Goal: Check status: Check status

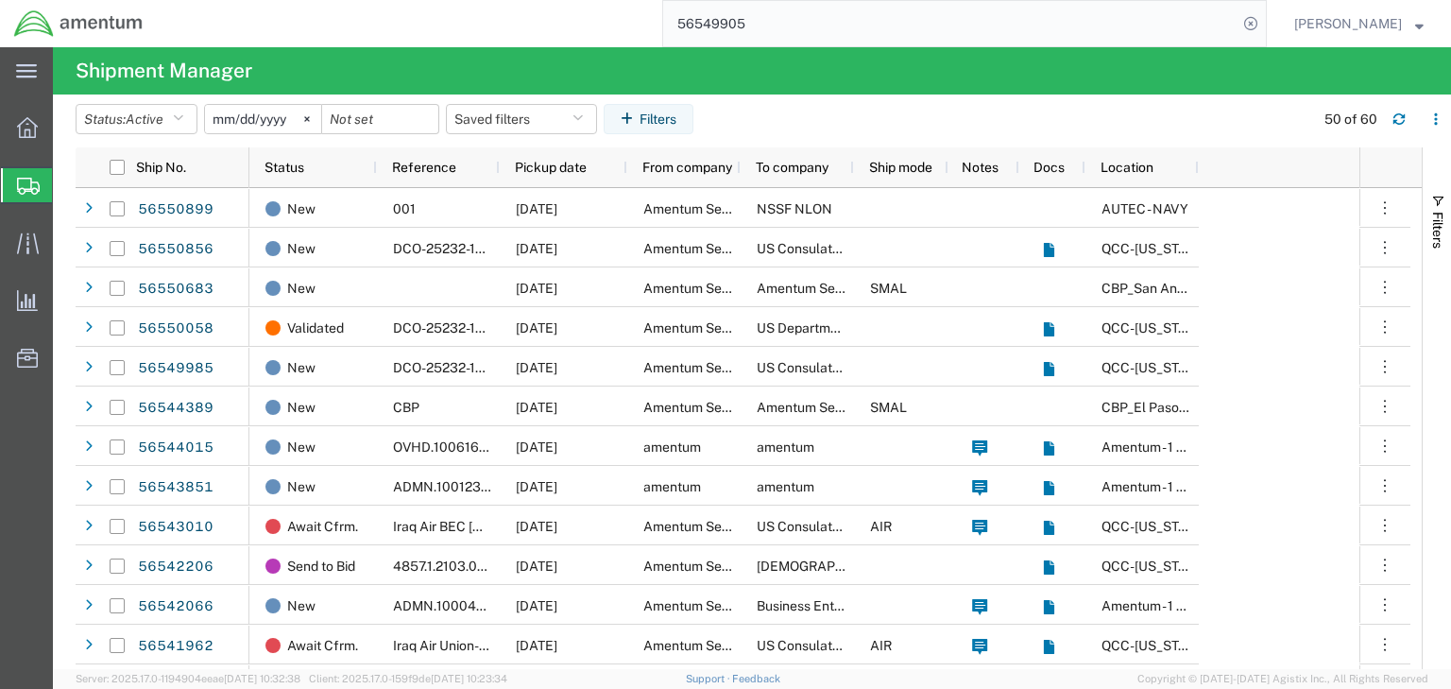
click at [748, 23] on input "56549905" at bounding box center [950, 23] width 574 height 45
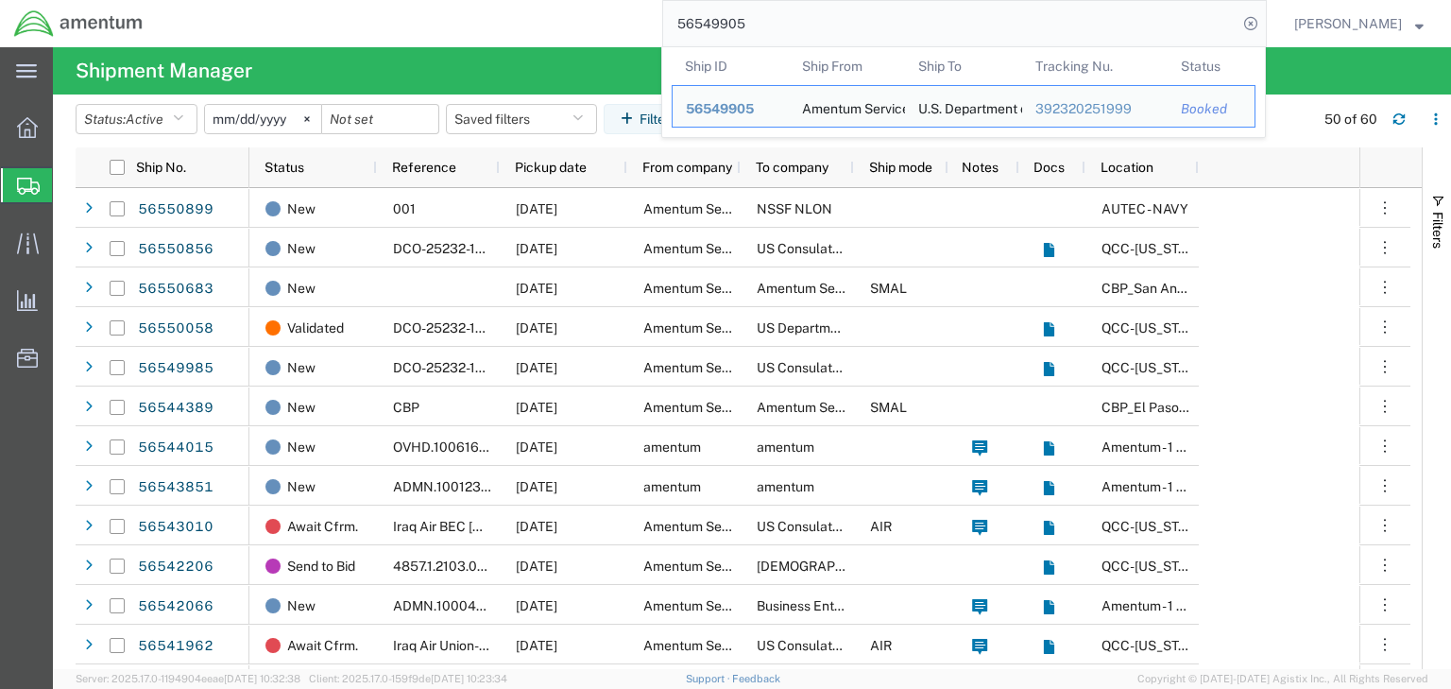
paste input "0229"
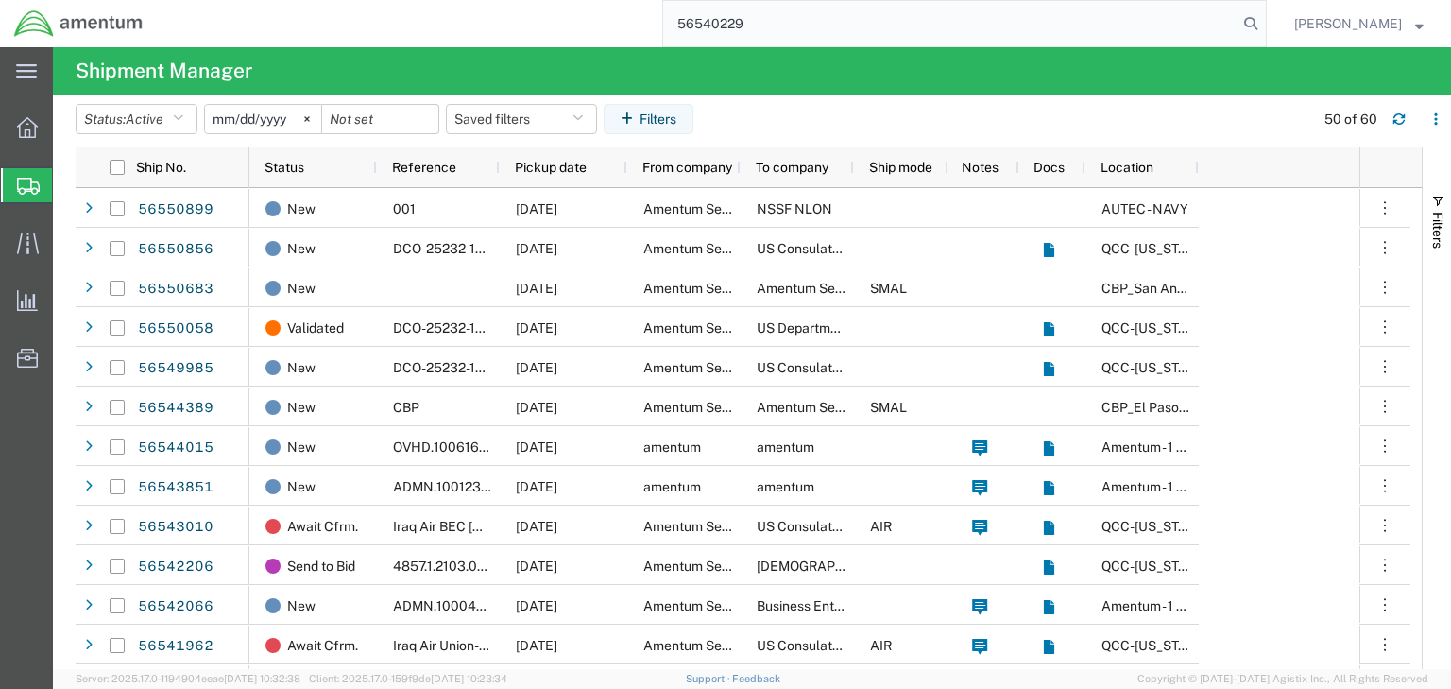
type input "56540229"
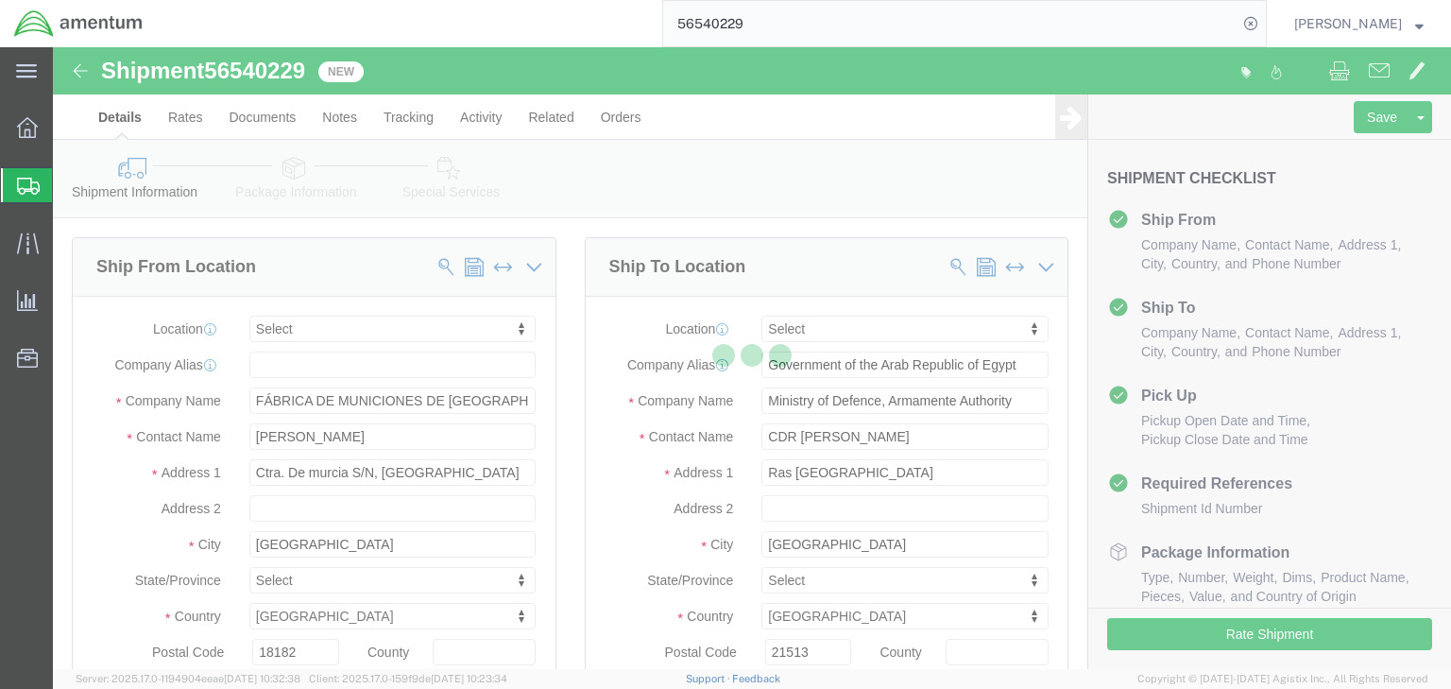
select select
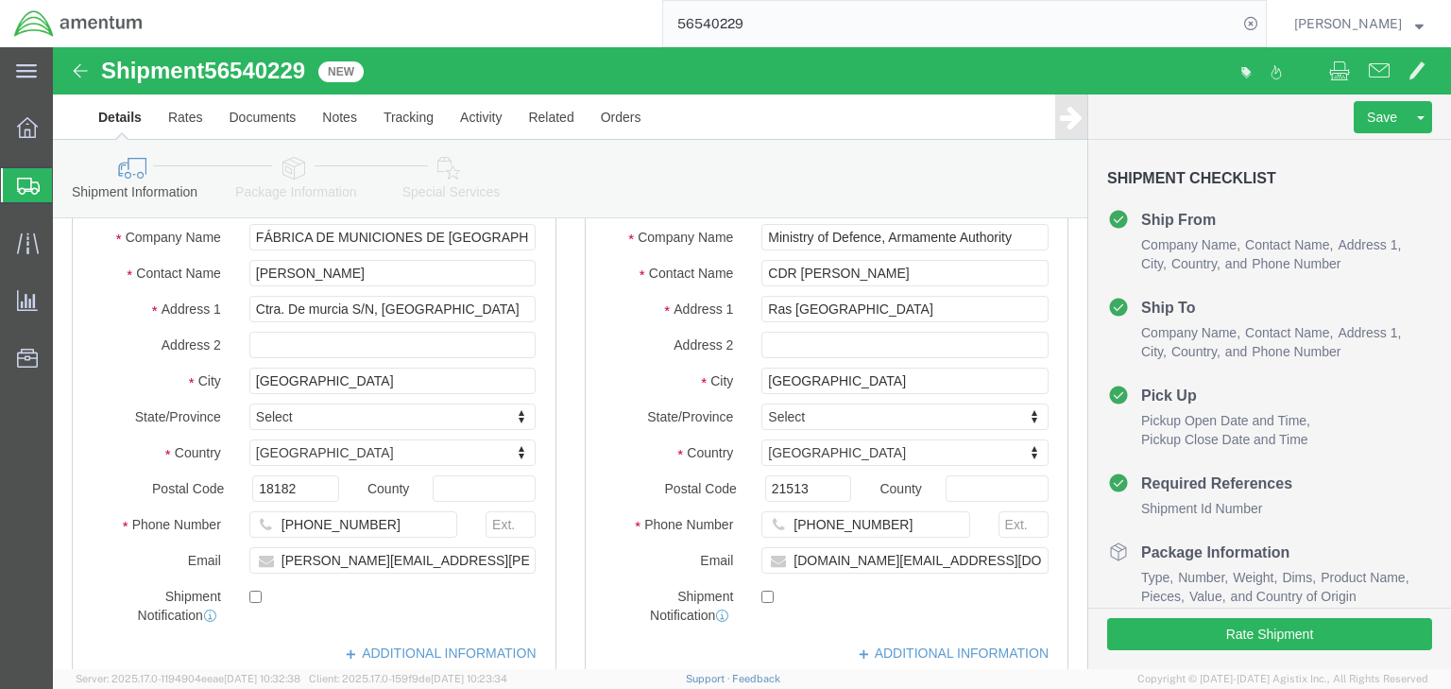
scroll to position [227, 0]
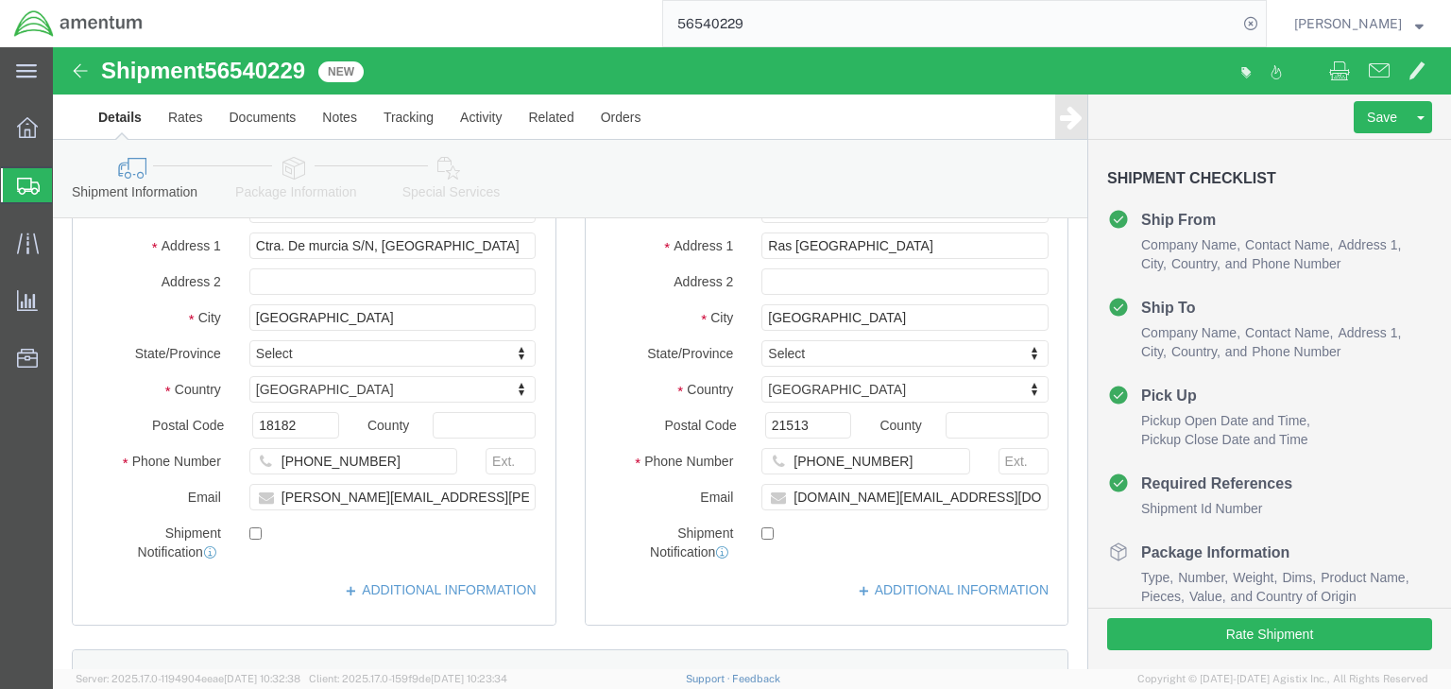
drag, startPoint x: 245, startPoint y: 136, endPoint x: 249, endPoint y: 176, distance: 40.0
click link "Package Information"
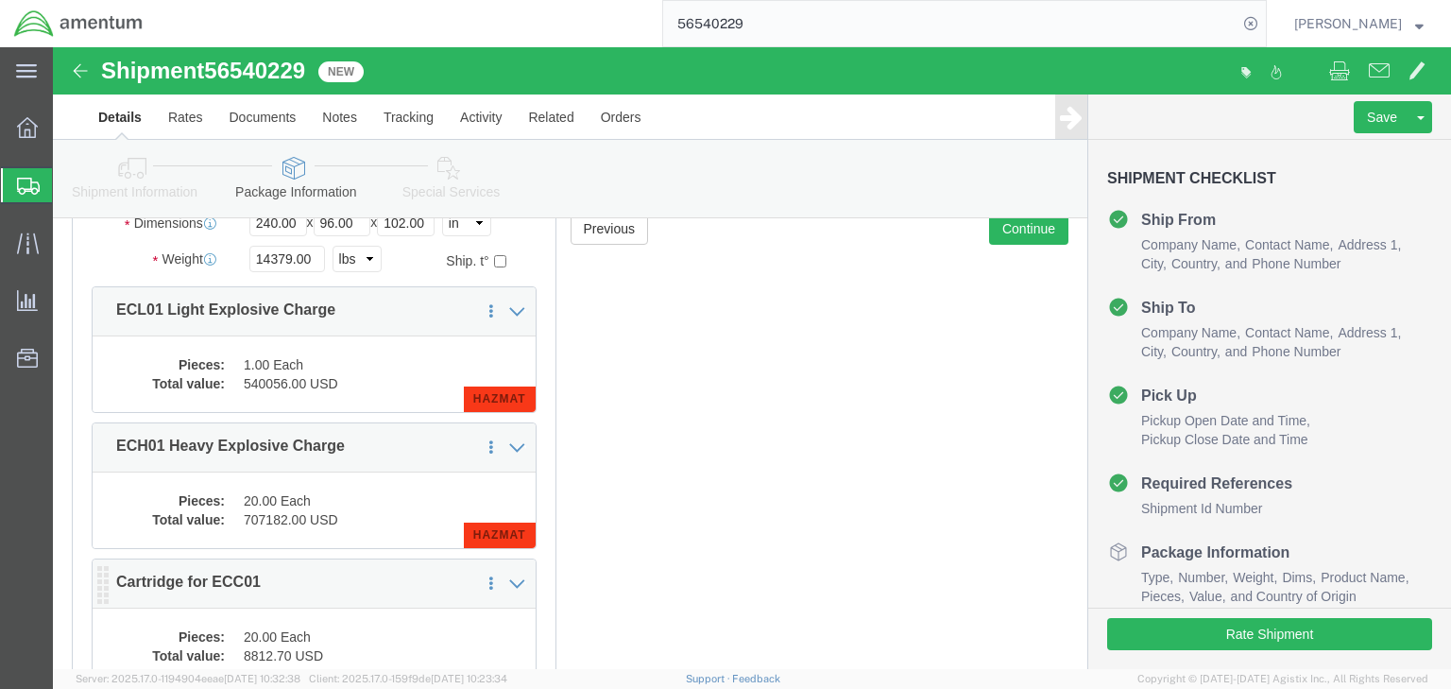
scroll to position [216, 0]
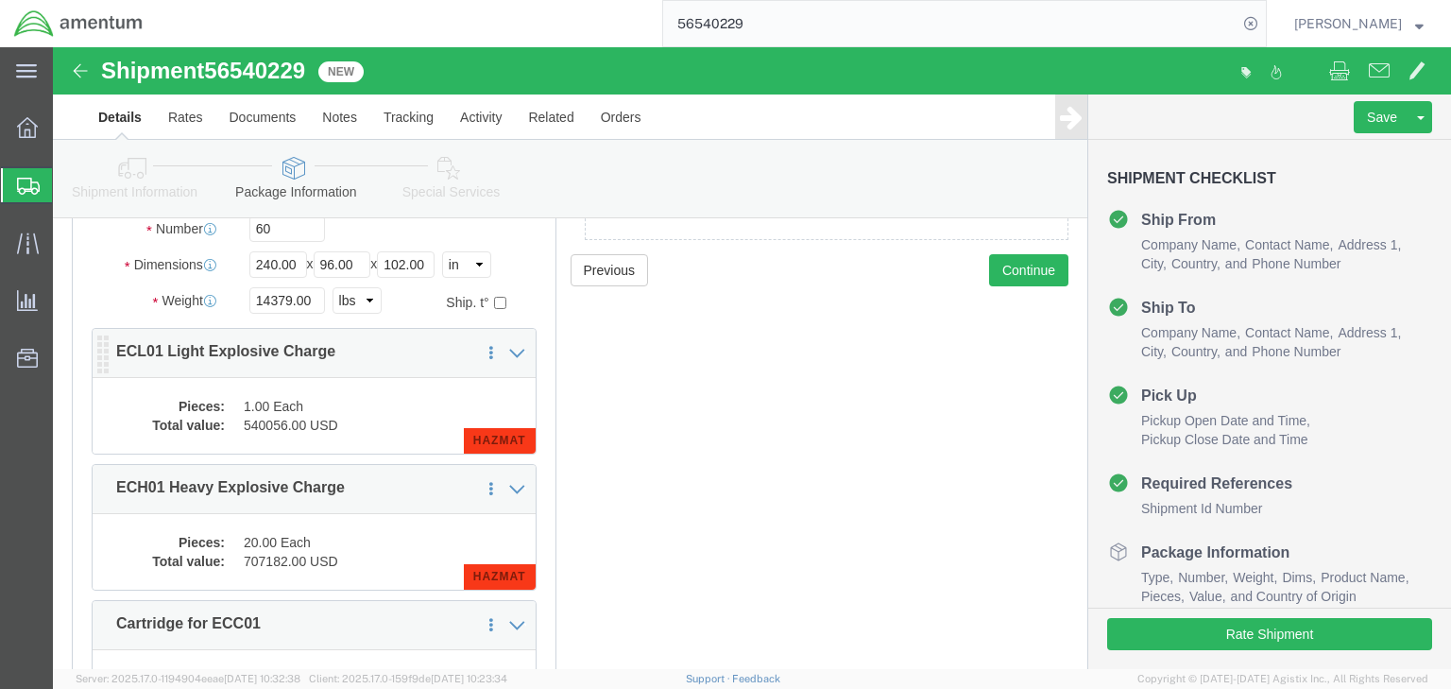
click dd "1.00 Each"
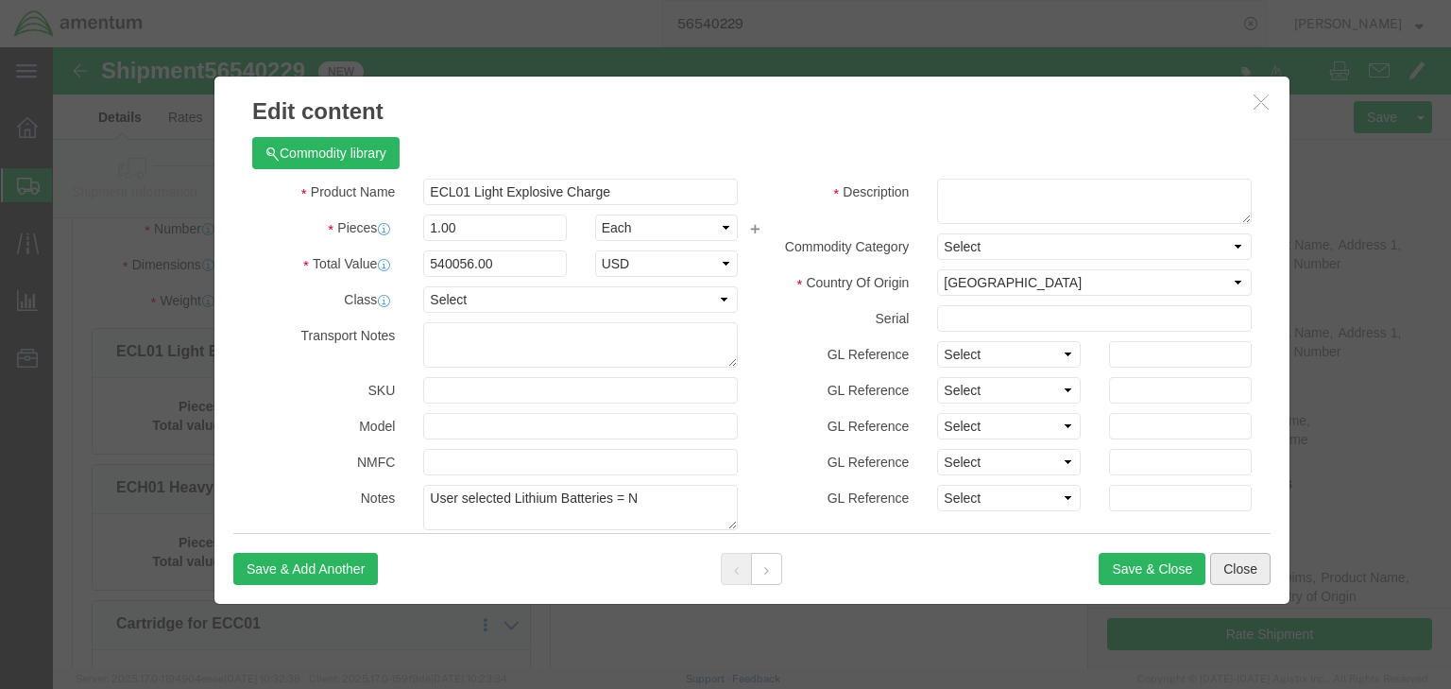
click button "Close"
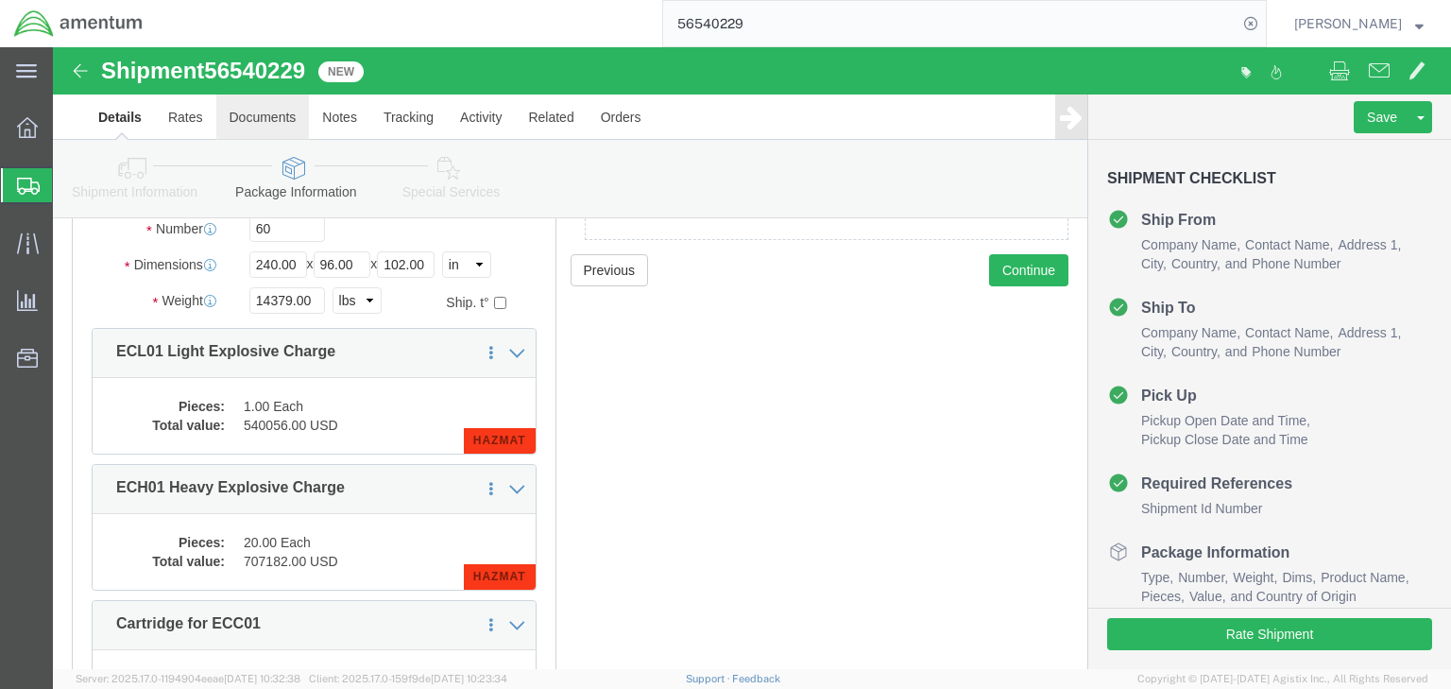
click link "Documents"
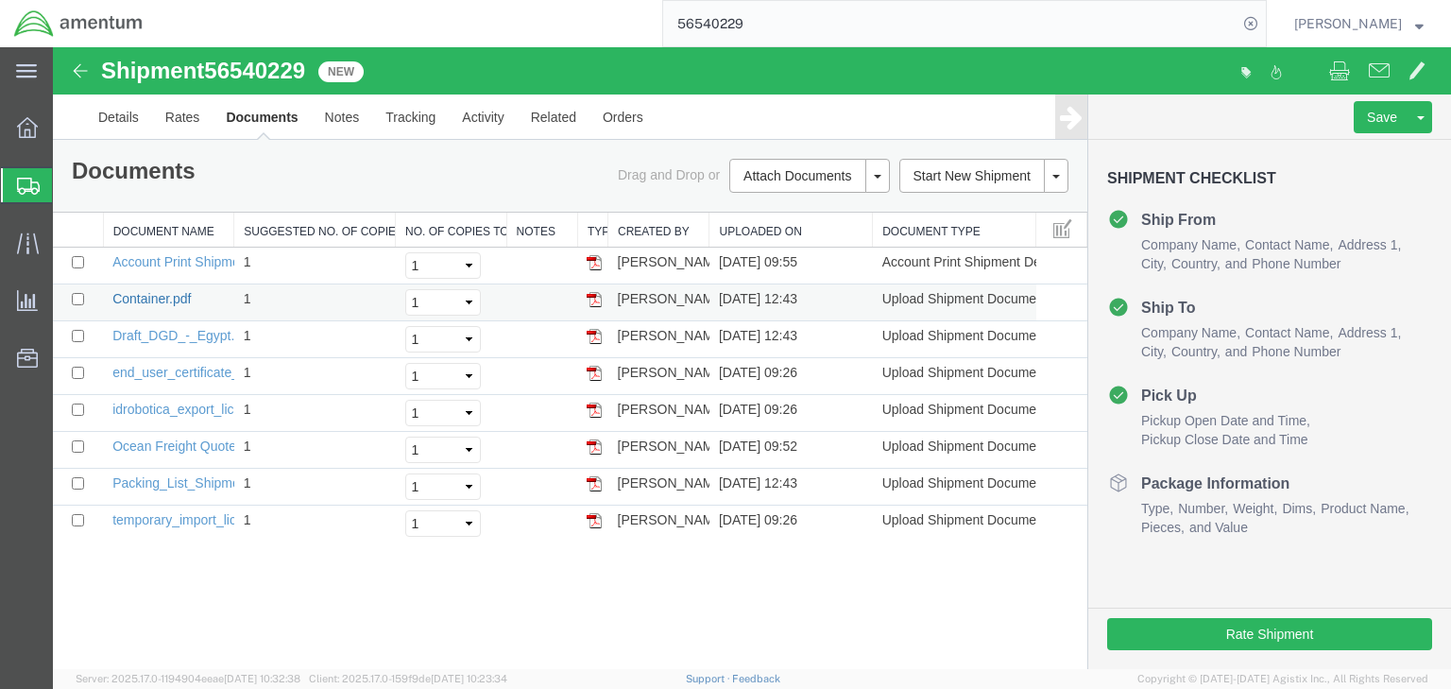
click at [166, 299] on link "Container.pdf" at bounding box center [151, 298] width 78 height 15
click at [157, 331] on link "Draft_DGD_-_Egypt.pdf" at bounding box center [182, 335] width 141 height 15
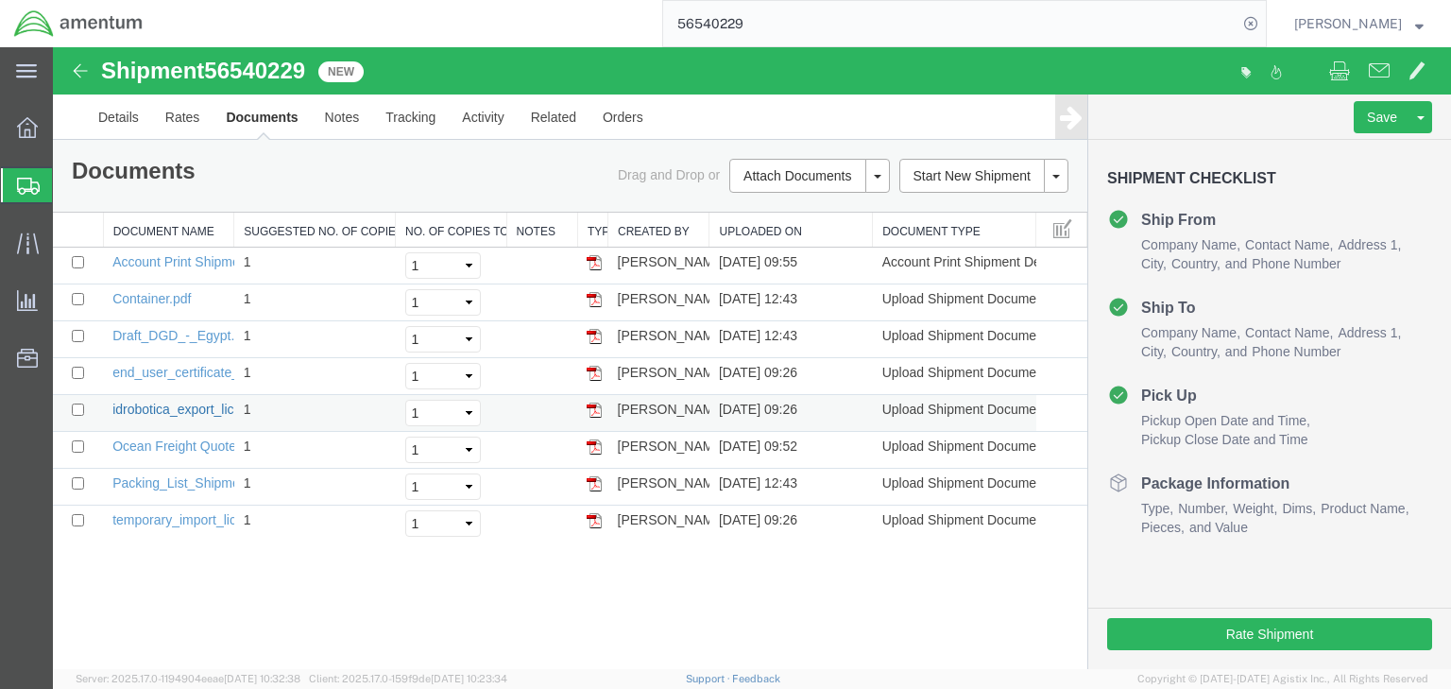
click at [159, 404] on link "idrobotica_export_license.pdf" at bounding box center [198, 409] width 172 height 15
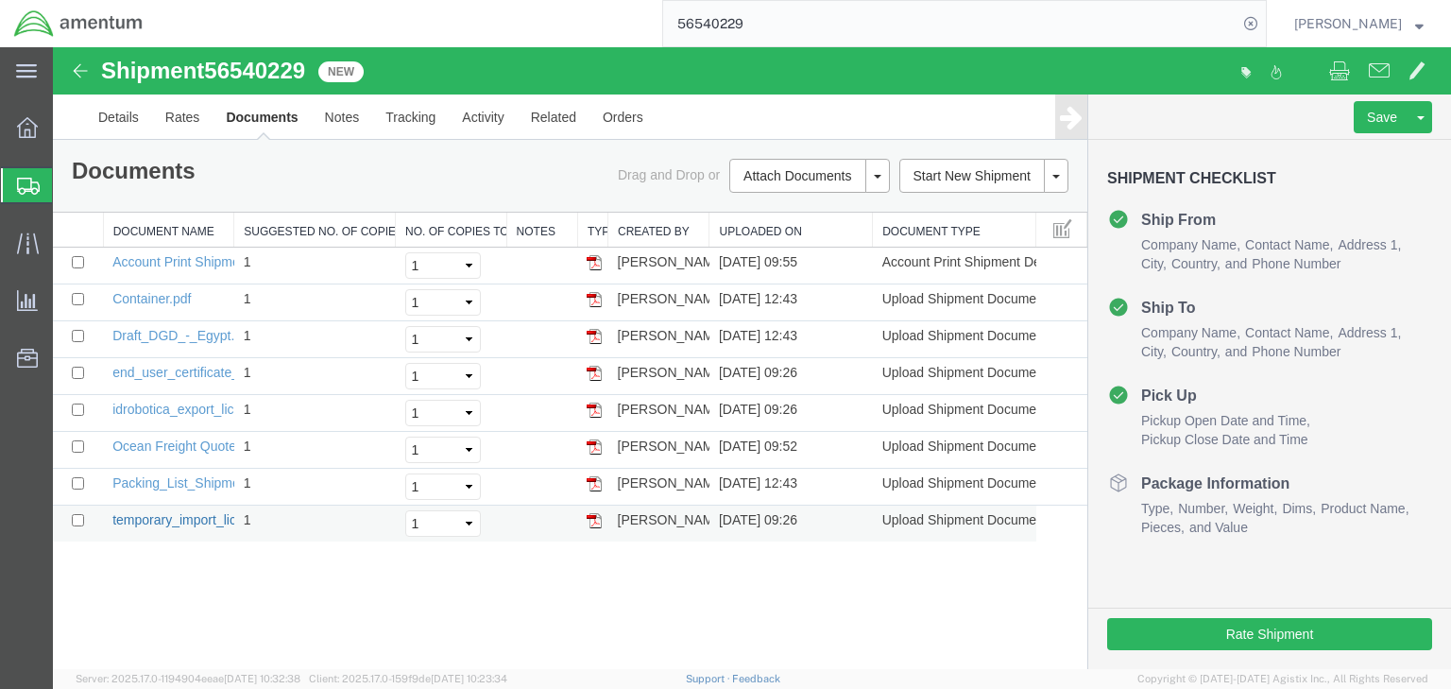
drag, startPoint x: 181, startPoint y: 519, endPoint x: 193, endPoint y: 510, distance: 14.2
click at [181, 519] on link "temporary_import_license_spain.pdf" at bounding box center [219, 519] width 214 height 15
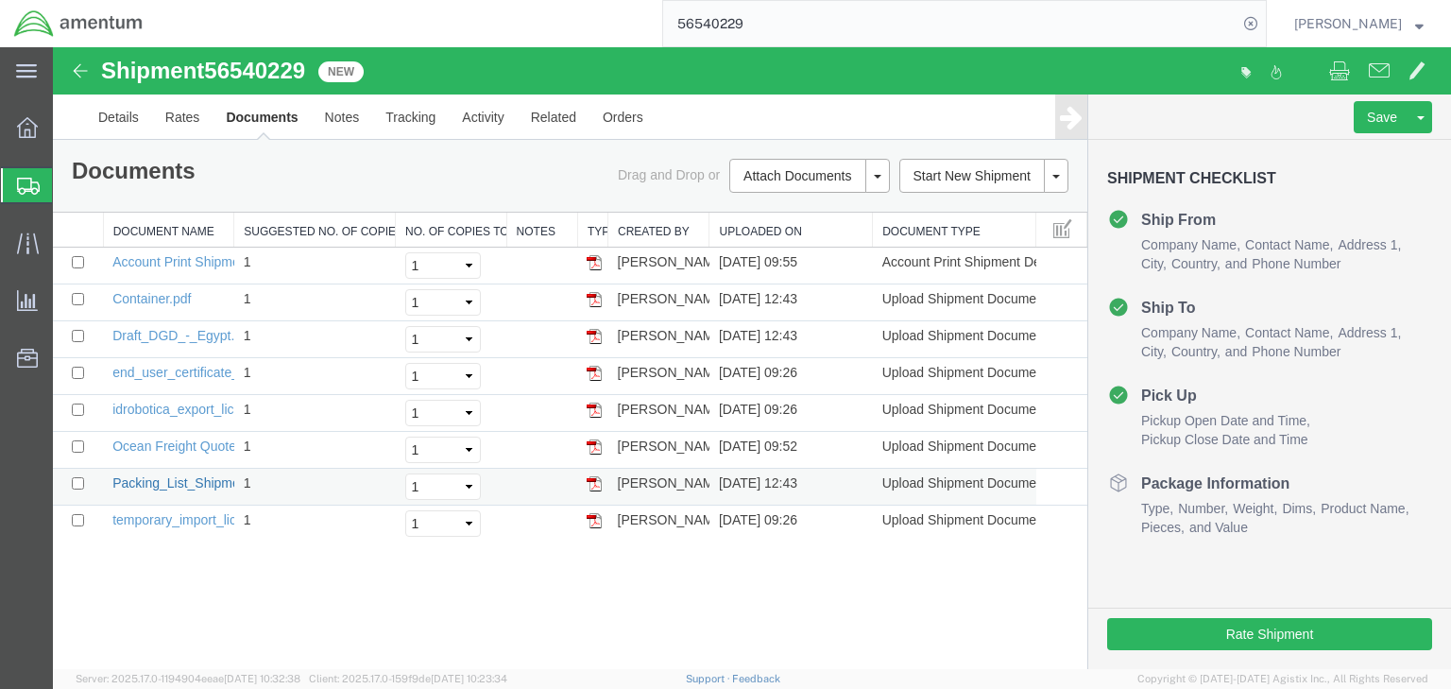
click at [162, 478] on link "Packing_List_Shipment_FMG_to_Egypt.pdf" at bounding box center [240, 482] width 257 height 15
click at [132, 125] on link "Details" at bounding box center [118, 116] width 67 height 45
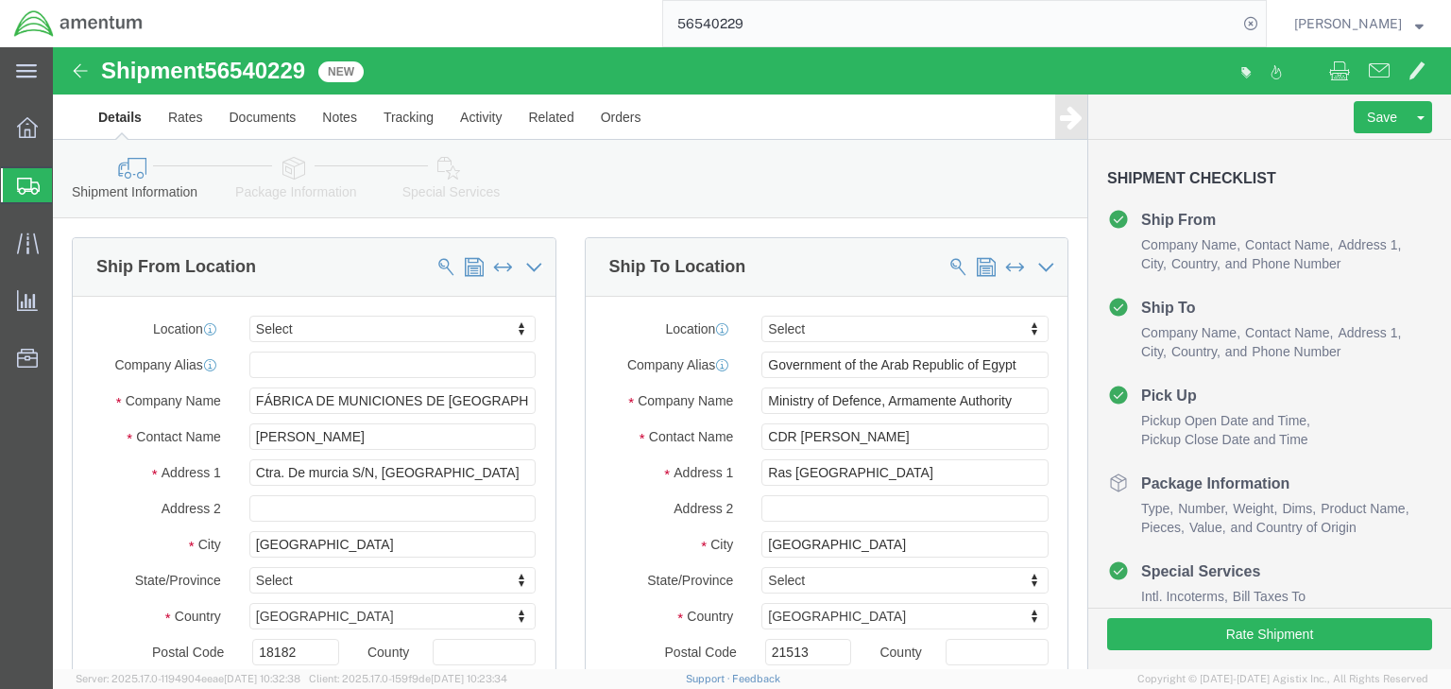
click icon
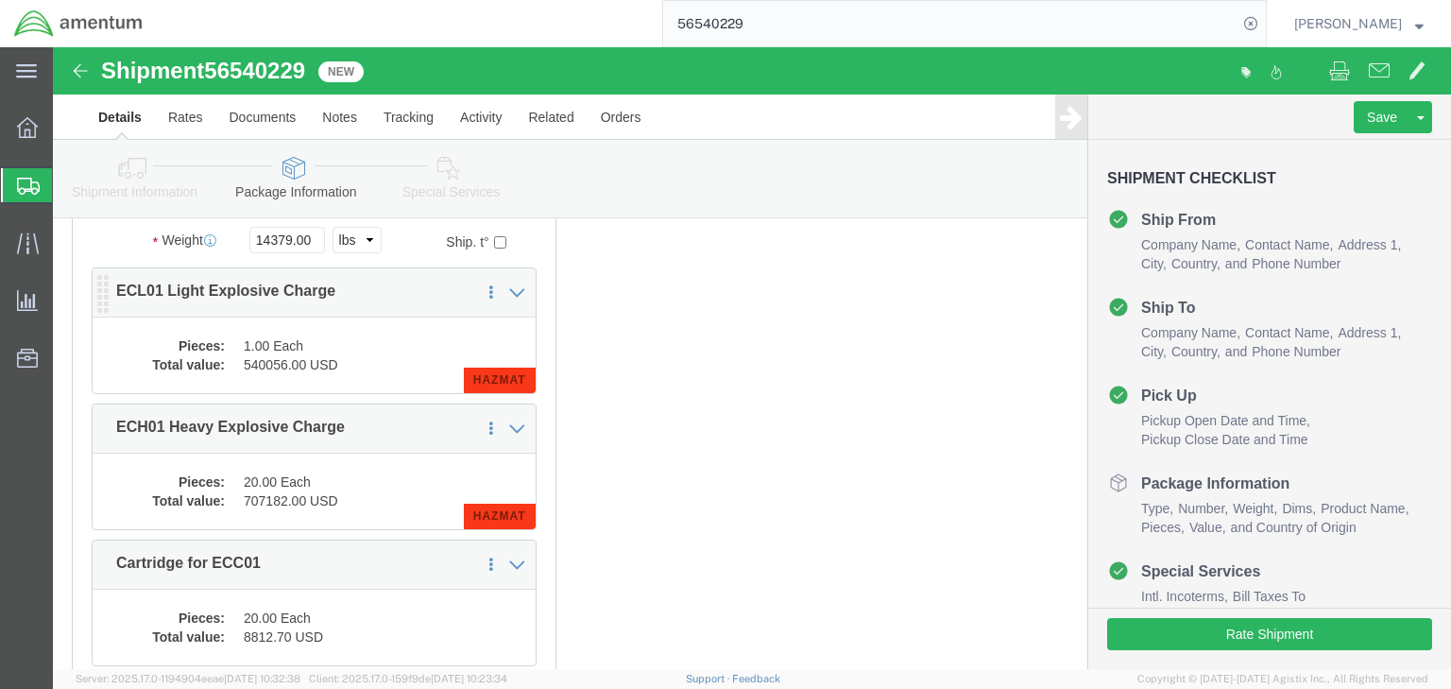
scroll to position [302, 0]
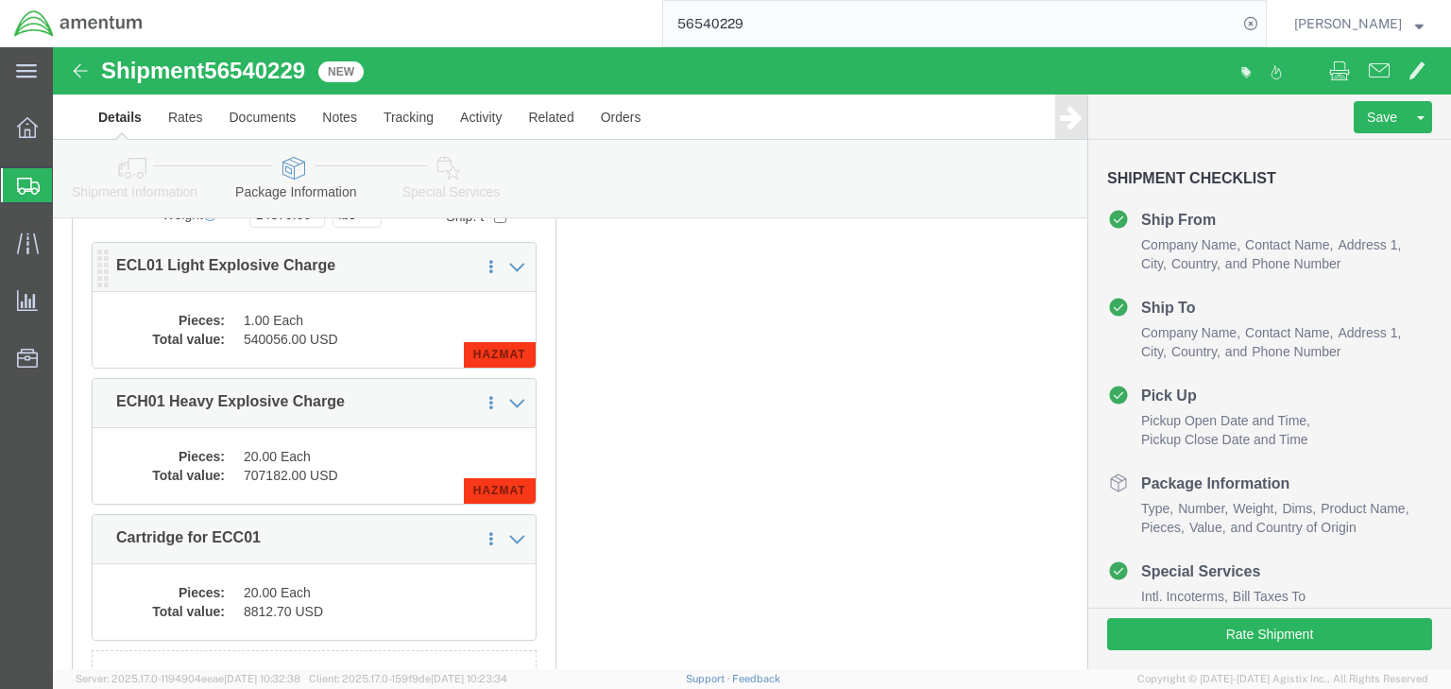
click dd "1.00 Each"
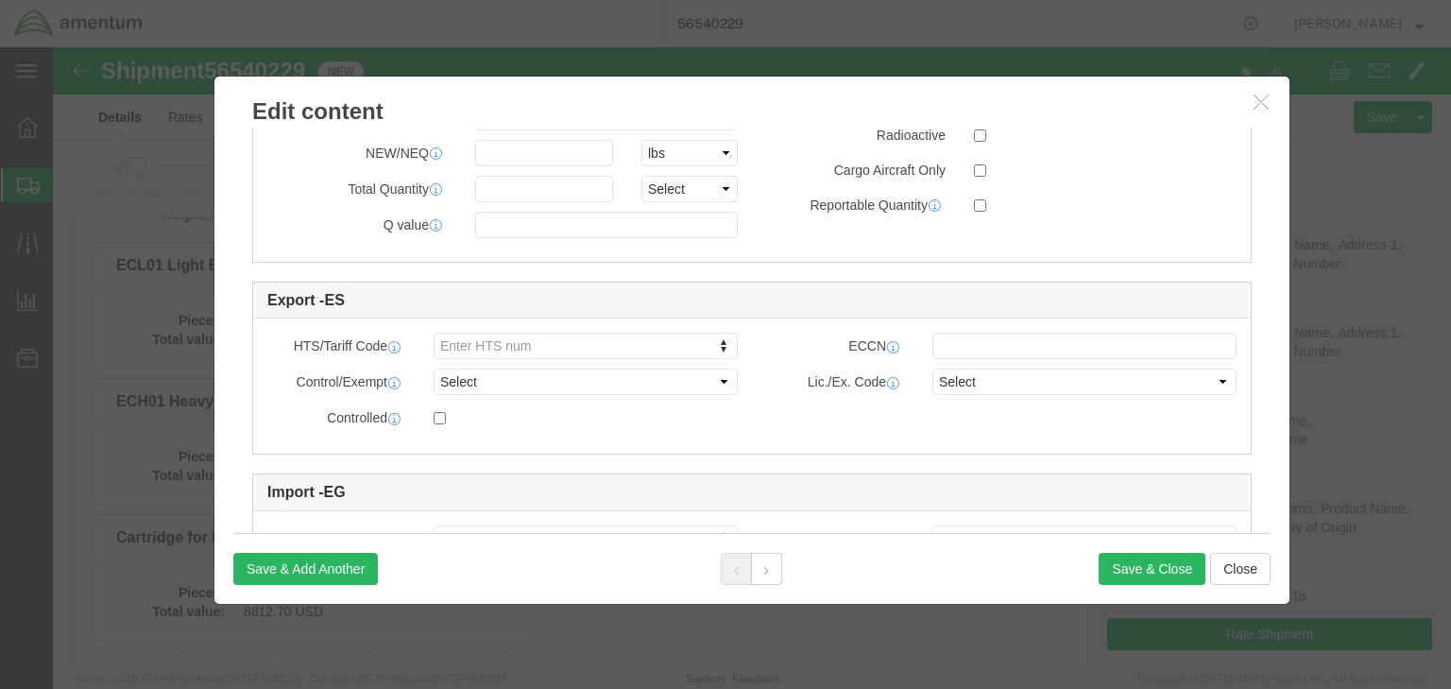
scroll to position [937, 0]
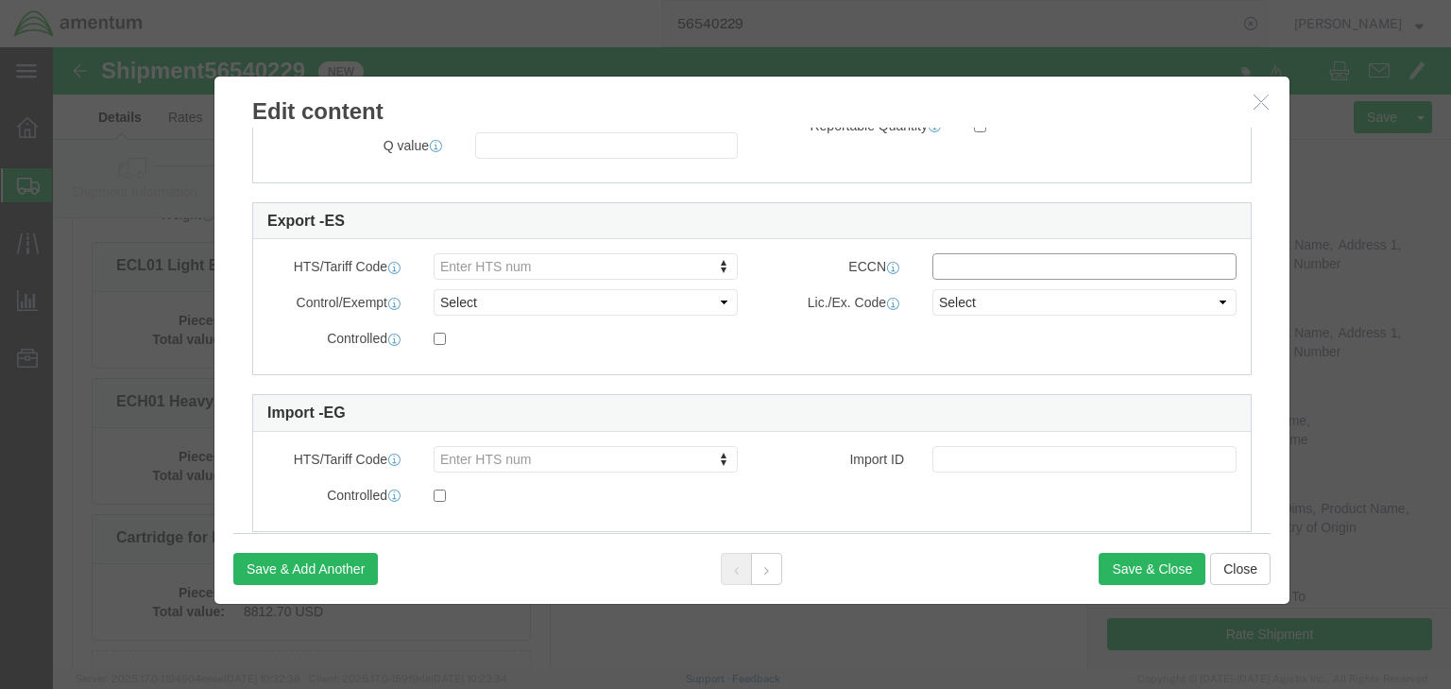
click input "text"
type input "ML04.a"
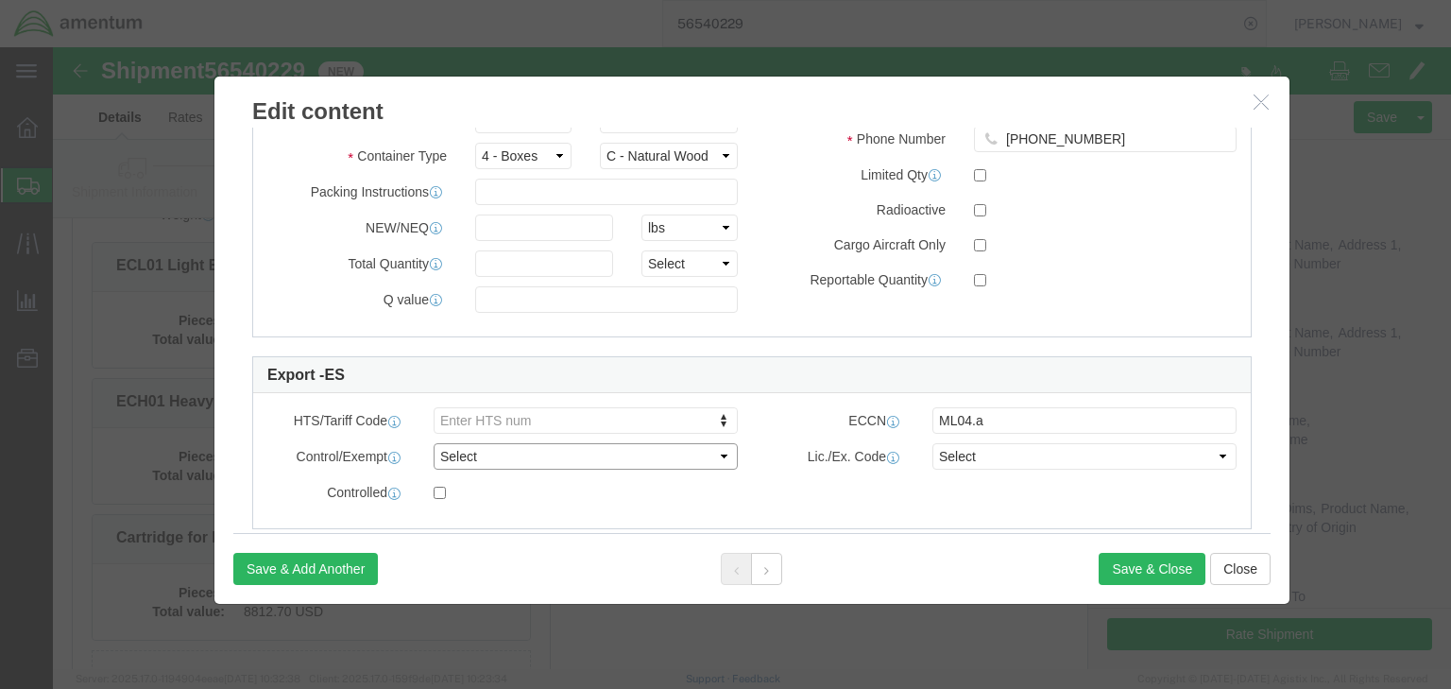
scroll to position [786, 0]
type input "9306.9010"
click select "Select ATF BIS DEA EPA FDA FTR ITAR OFAC Other (OPA)"
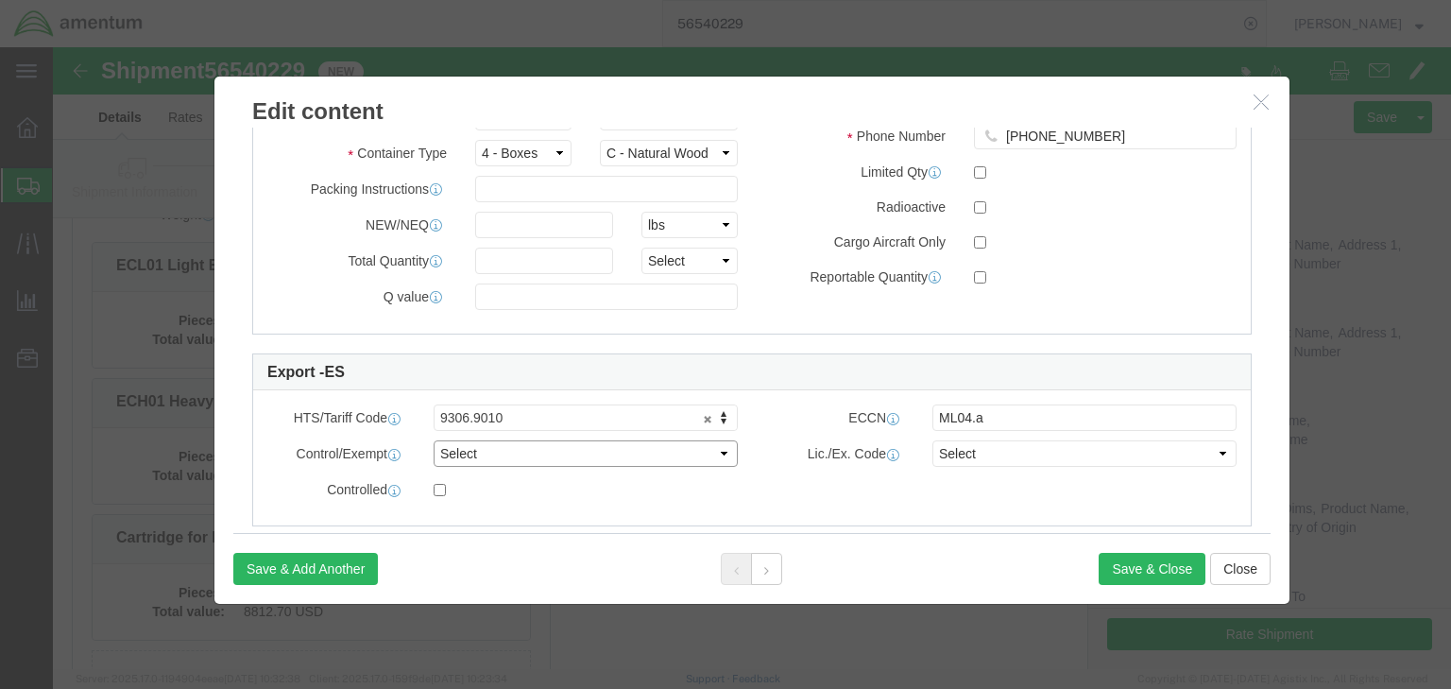
click select "Select ATF BIS DEA EPA FDA FTR ITAR OFAC Other (OPA)"
click div "Lic./Ex. Code Select Select AGR-Agricultural APP-Computers APR-Additional Permi…"
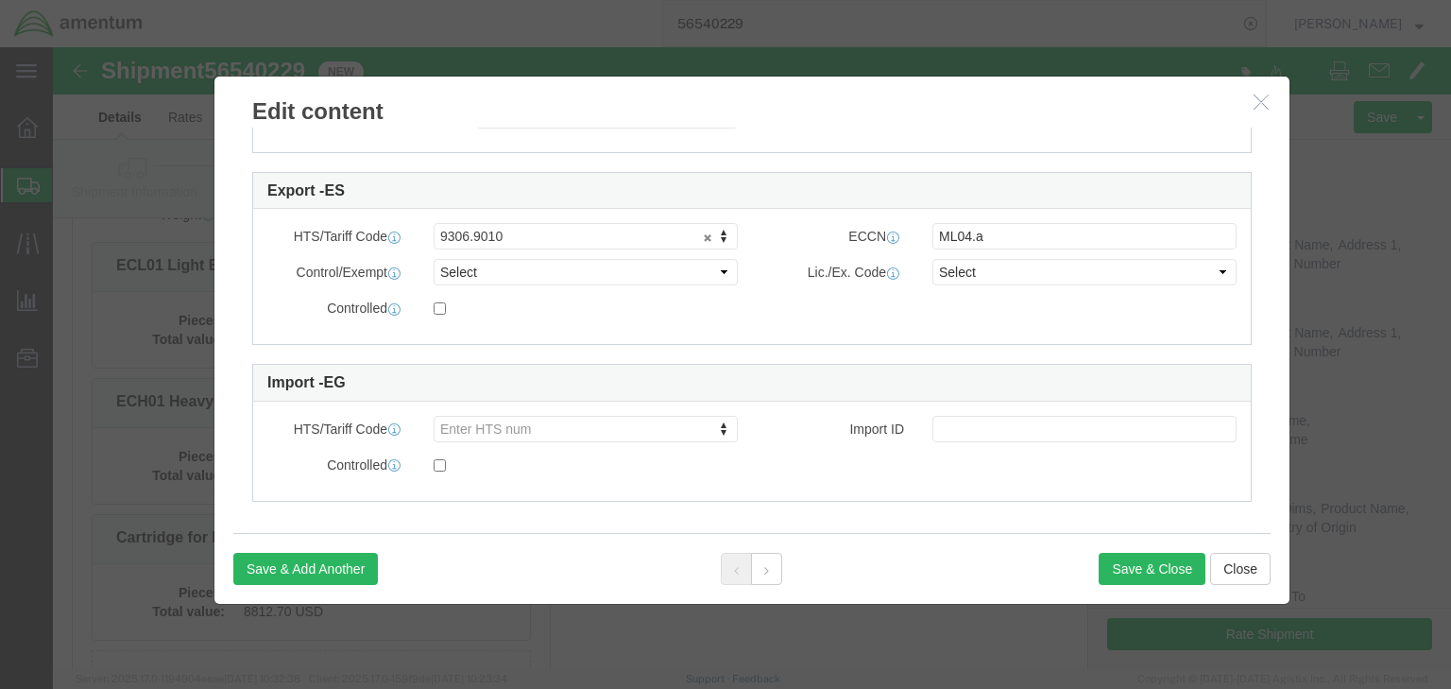
scroll to position [975, 0]
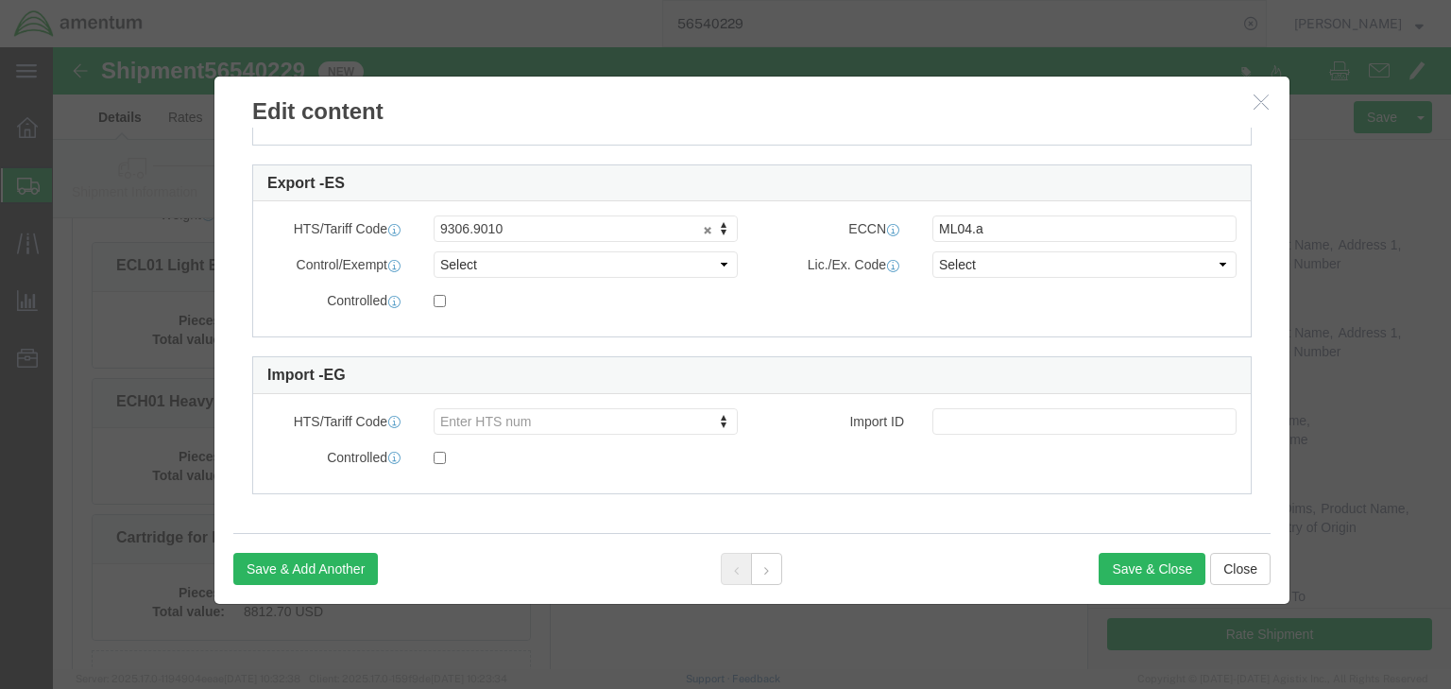
drag, startPoint x: 467, startPoint y: 63, endPoint x: 453, endPoint y: 63, distance: 14.2
drag, startPoint x: 453, startPoint y: 63, endPoint x: 442, endPoint y: 60, distance: 11.1
click h3 "Edit content"
click select "Select ATF BIS DEA EPA FDA FTR ITAR OFAC Other (OPA)"
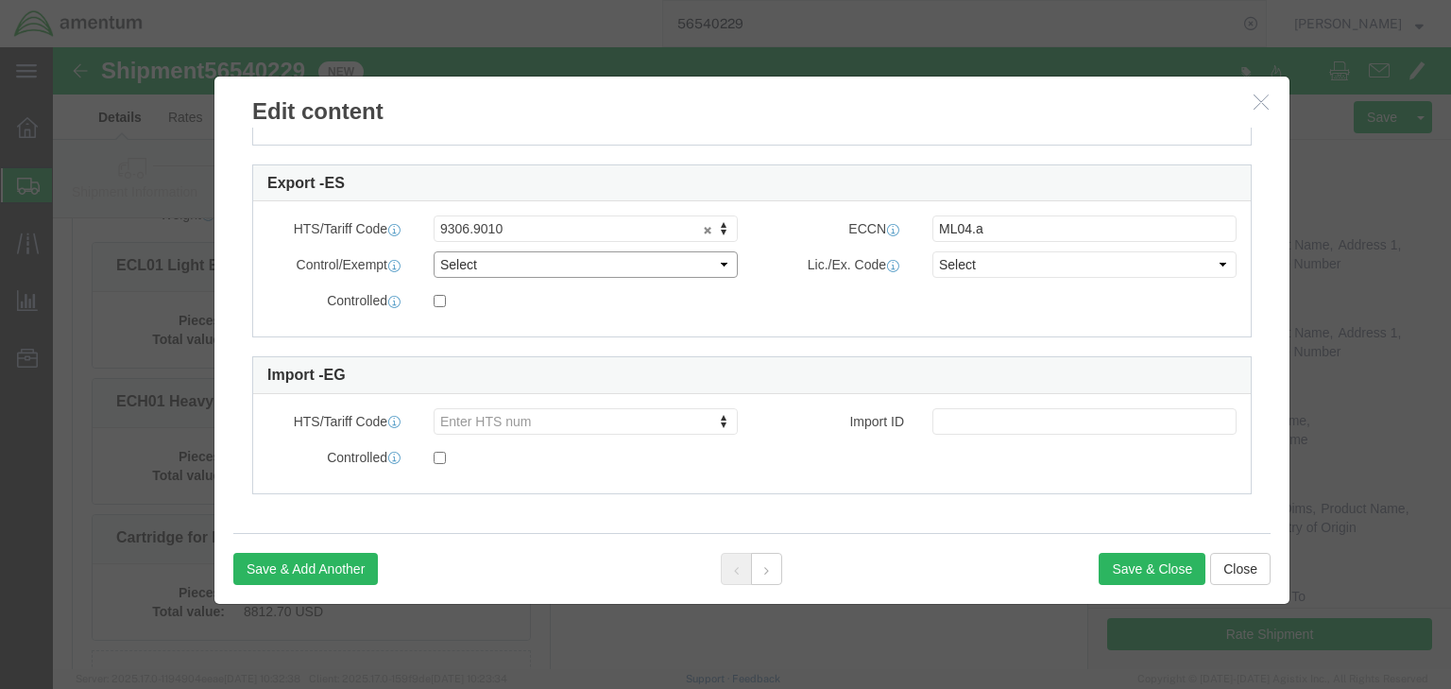
click select "Select ATF BIS DEA EPA FDA FTR ITAR OFAC Other (OPA)"
select select "ITAR"
click select "Select ATF BIS DEA EPA FDA FTR ITAR OFAC Other (OPA)"
click select "Select 123.11B 123.12 123.13 123.16B1 123.16B2 123.16B3 123.16B4 123.16B5 123.1…"
select select "126.4B"
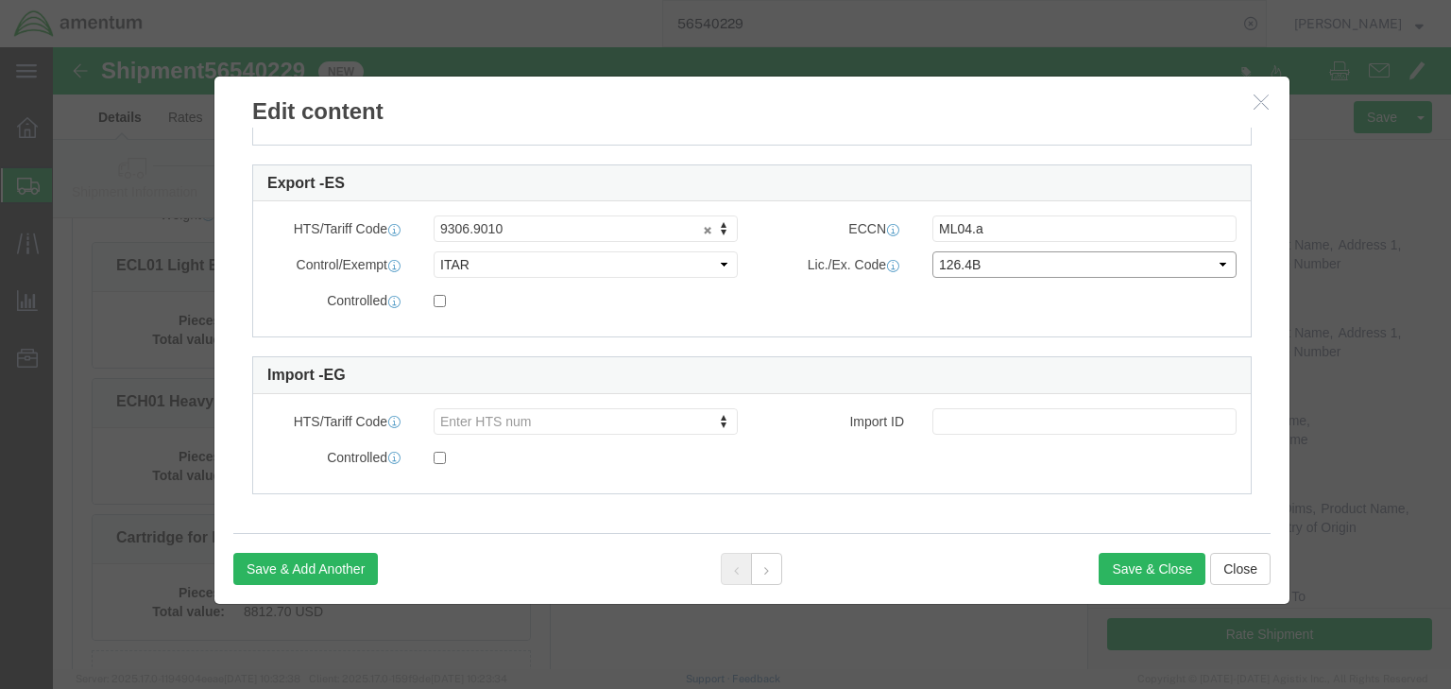
click select "Select 123.11B 123.12 123.13 123.16B1 123.16B2 123.16B3 123.16B4 123.16B5 123.1…"
click div "Controlled"
click input "checkbox"
checkbox input "true"
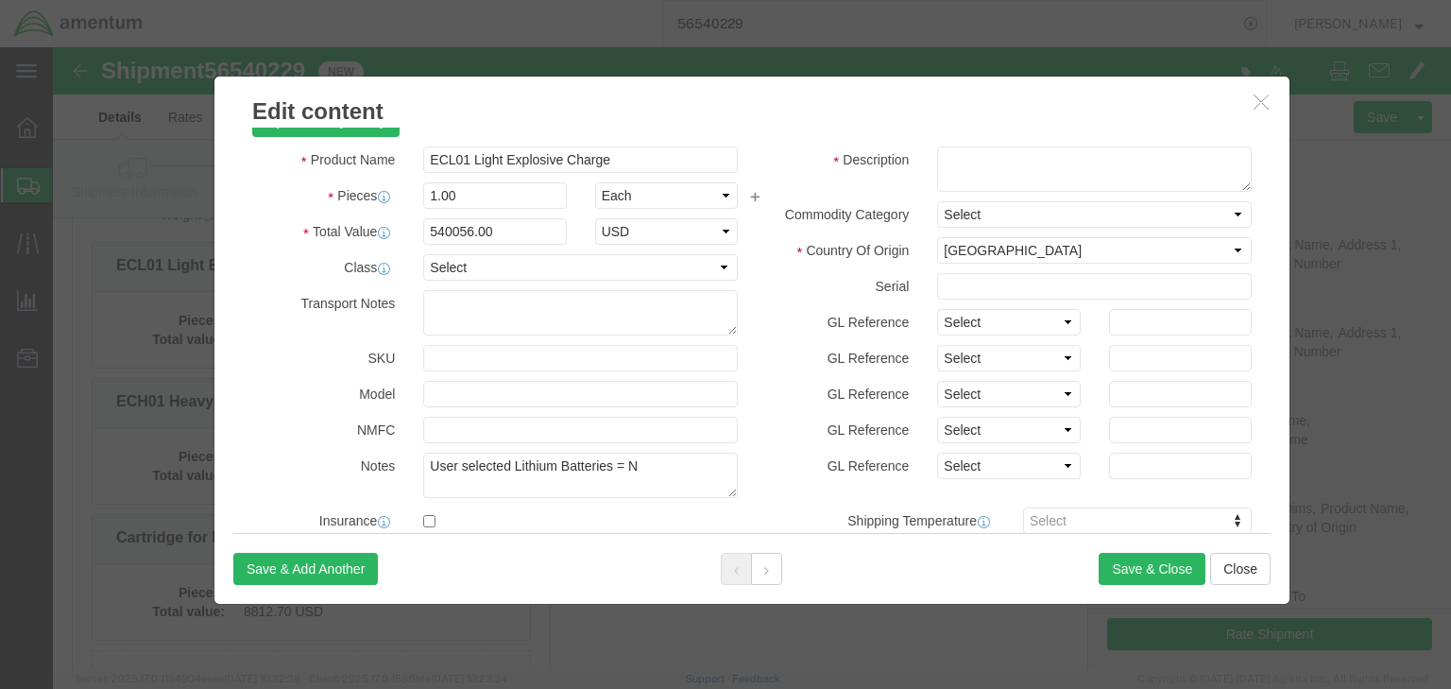
scroll to position [0, 0]
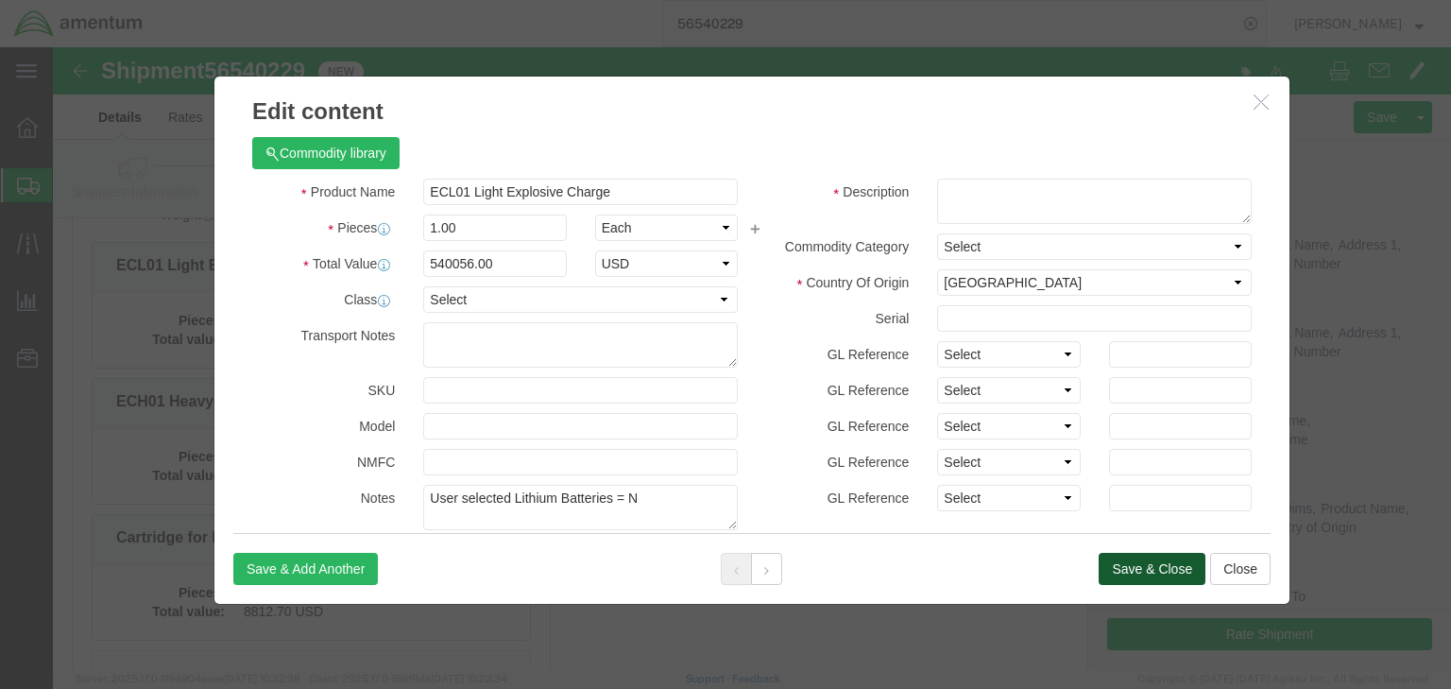
click button "Save & Close"
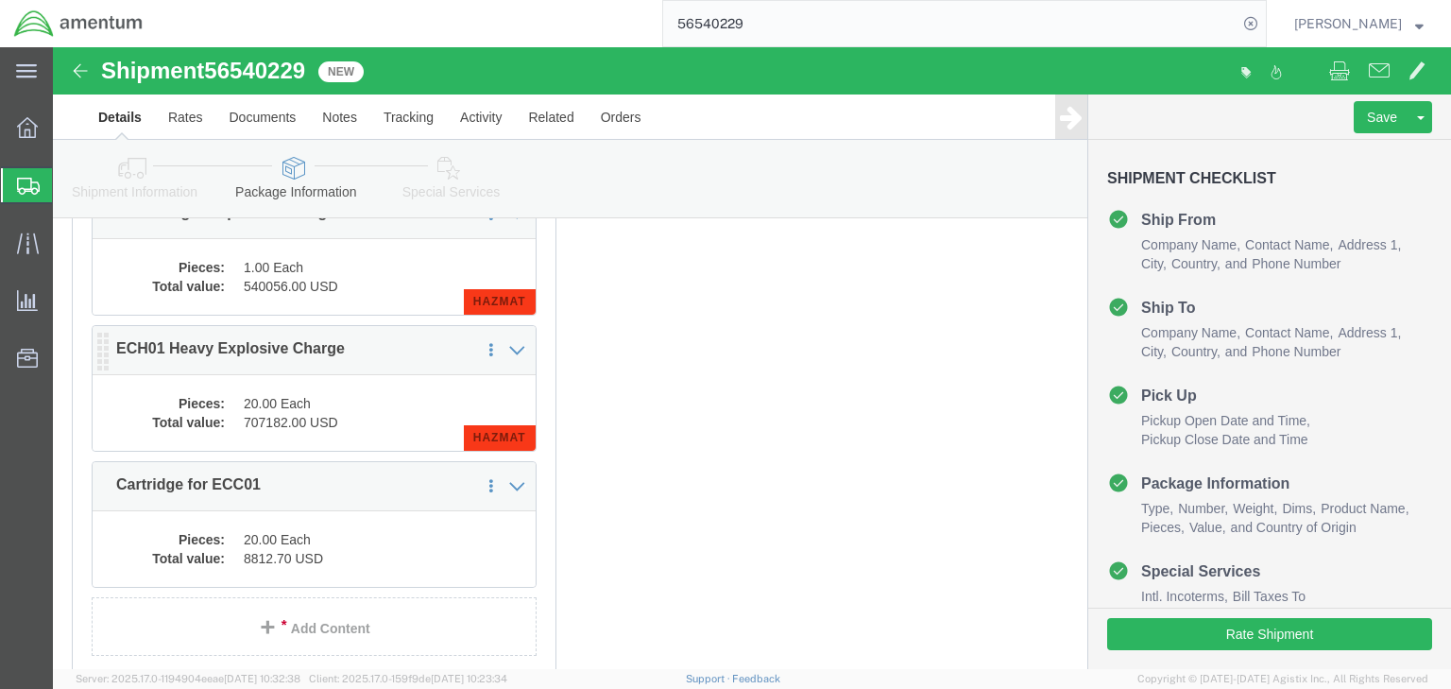
scroll to position [378, 0]
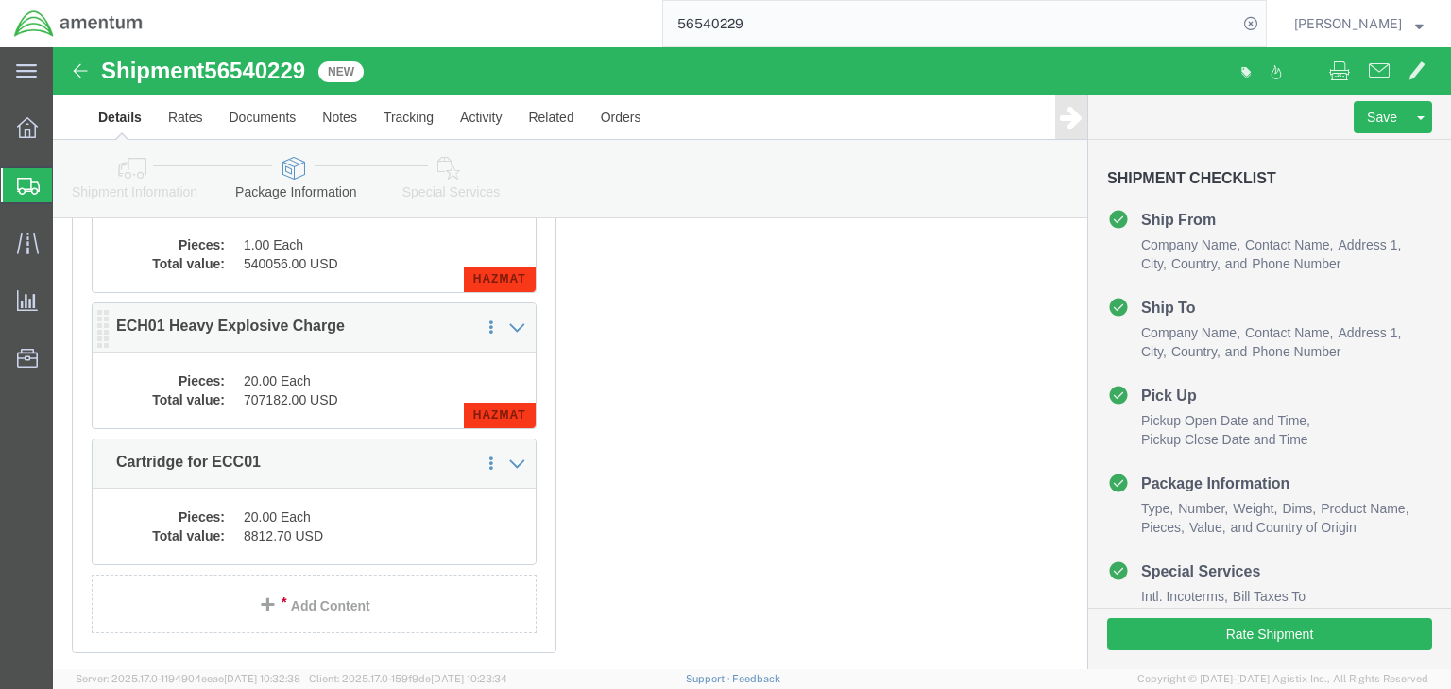
click dd "707182.00 USD"
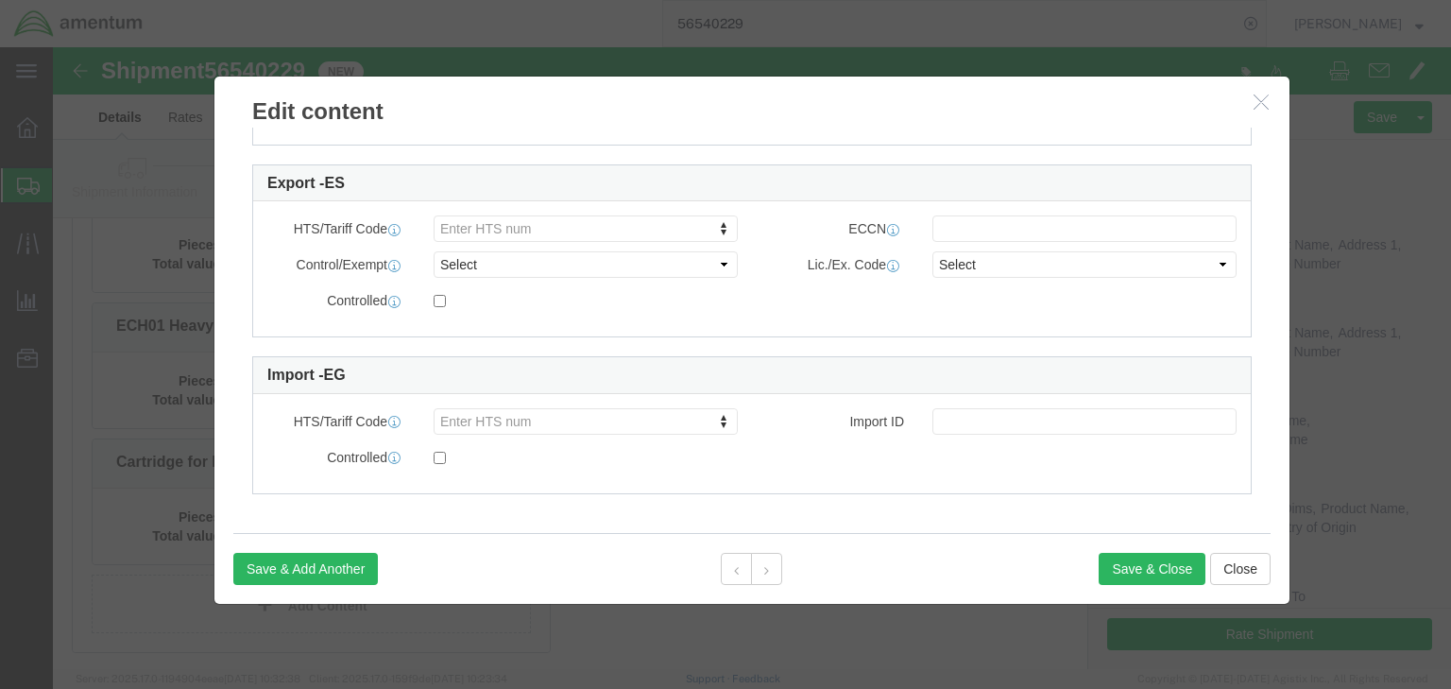
scroll to position [975, 0]
type input "9306.9010"
click input "text"
type input "ML04.a"
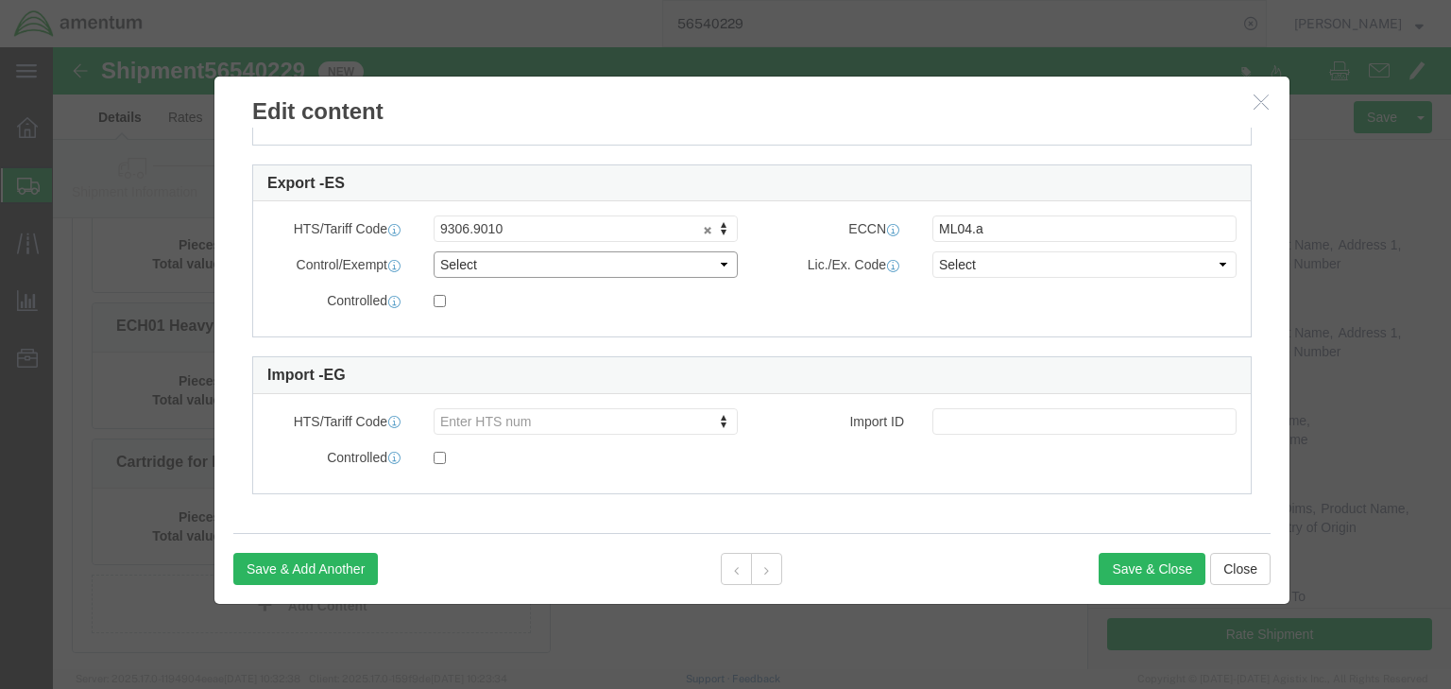
click select "Select ATF BIS DEA EPA FDA FTR ITAR OFAC Other (OPA)"
select select "ITAR"
click select "Select ATF BIS DEA EPA FDA FTR ITAR OFAC Other (OPA)"
click select "Select 123.11B 123.12 123.13 123.16B1 123.16B2 123.16B3 123.16B4 123.16B5 123.1…"
select select "126.4B"
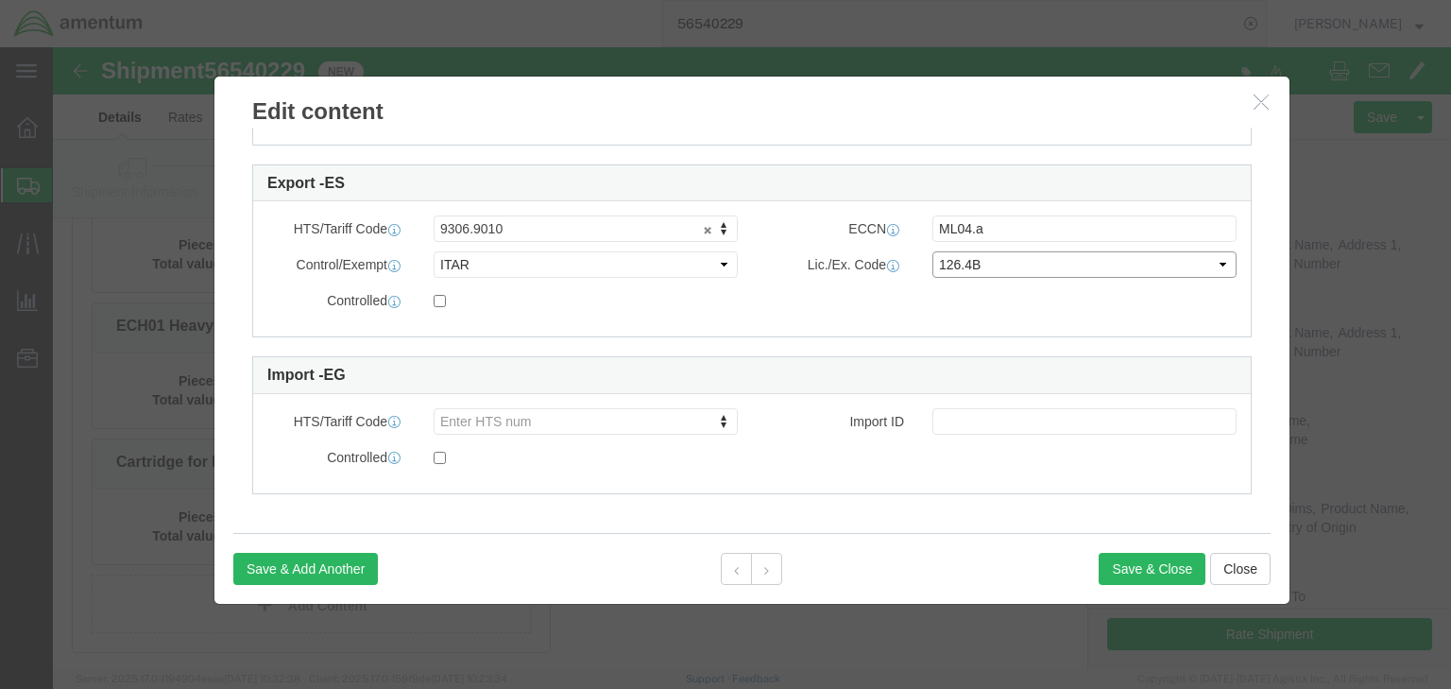
click select "Select 123.11B 123.12 123.13 123.16B1 123.16B2 123.16B3 123.16B4 123.16B5 123.1…"
click input "checkbox"
checkbox input "true"
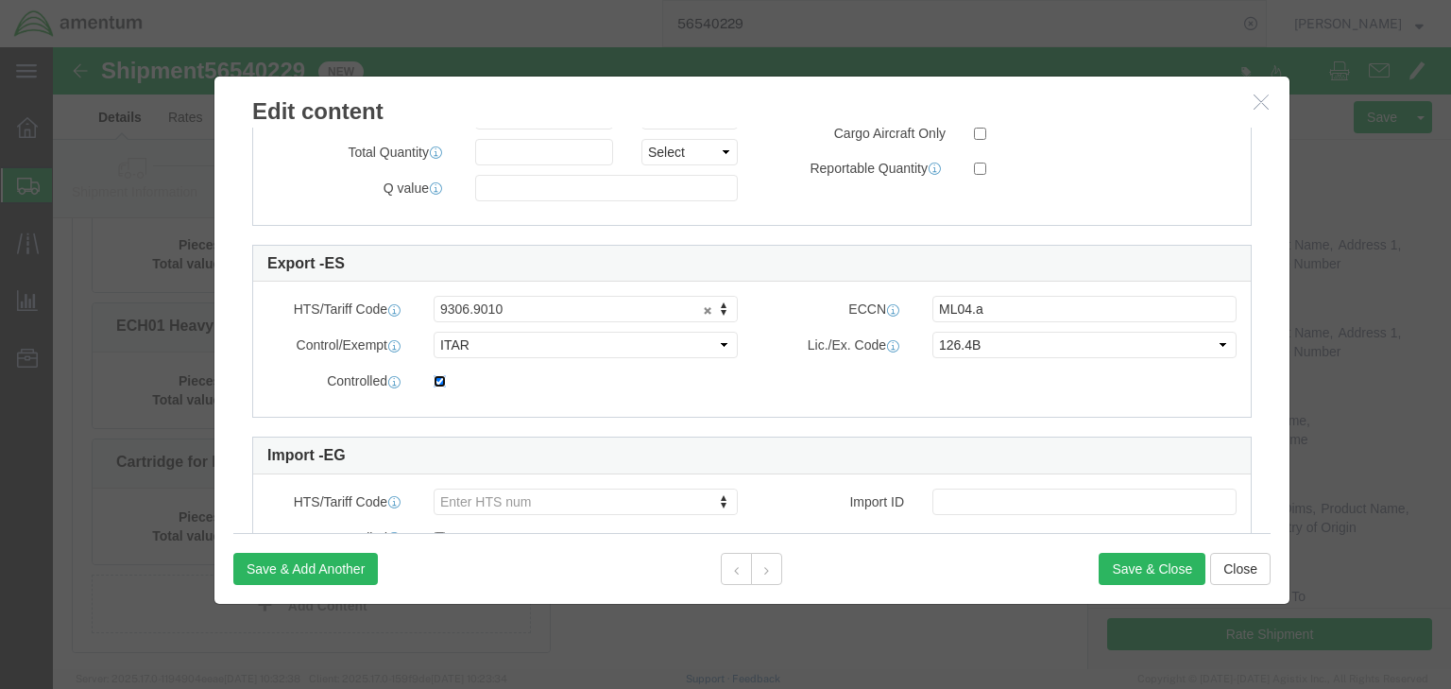
scroll to position [899, 0]
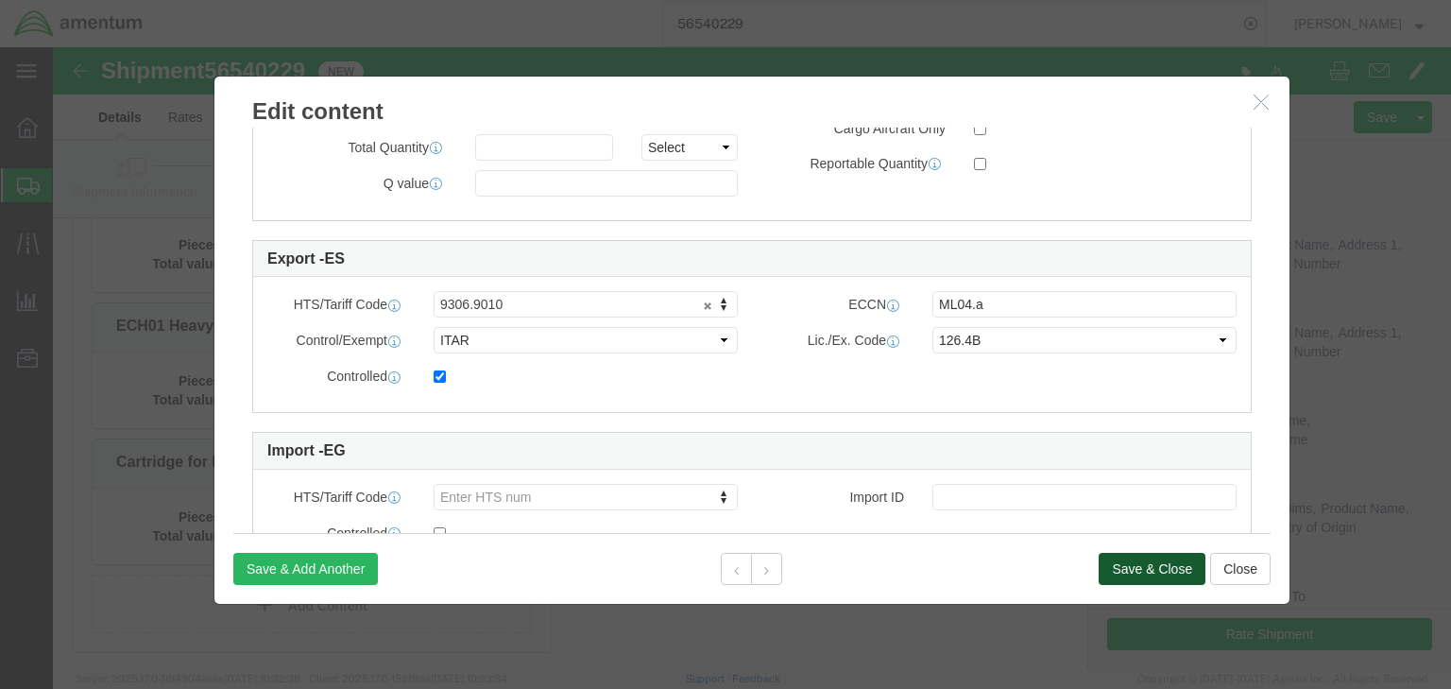
click button "Save & Close"
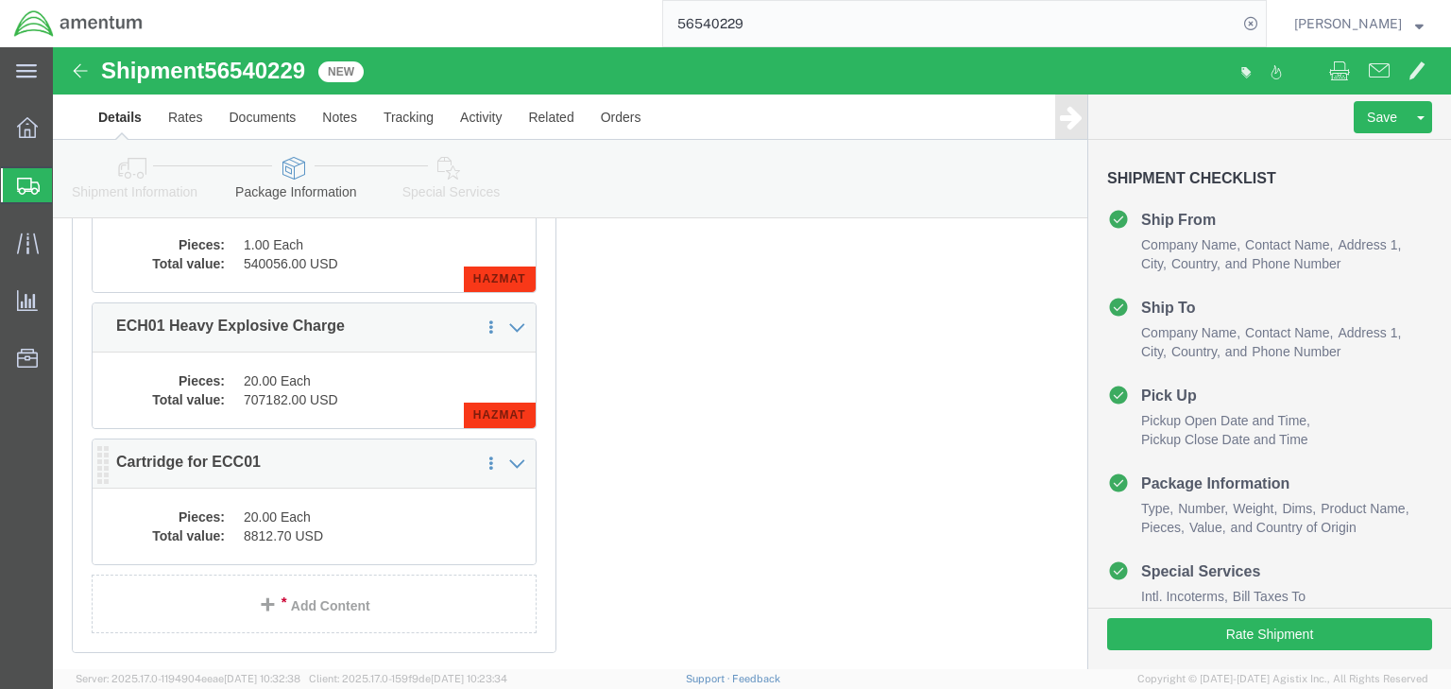
click dd "20.00 Each"
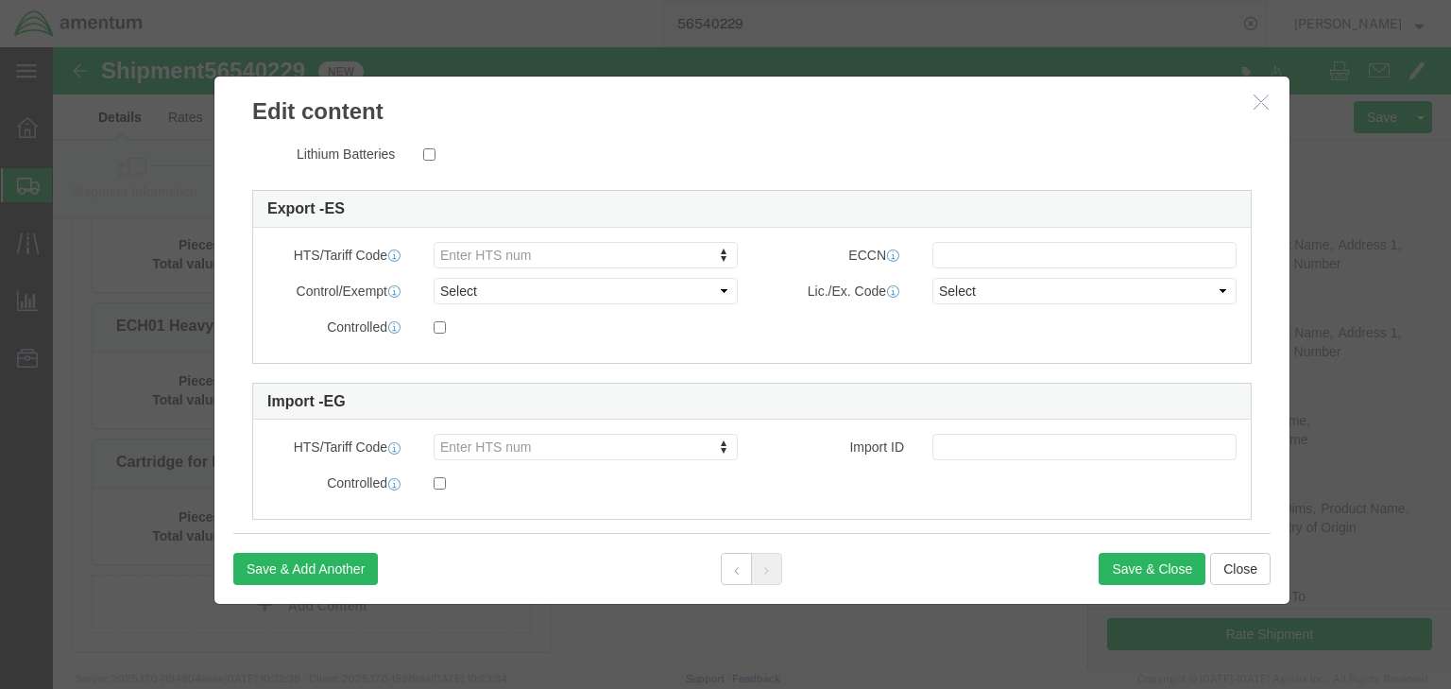
scroll to position [495, 0]
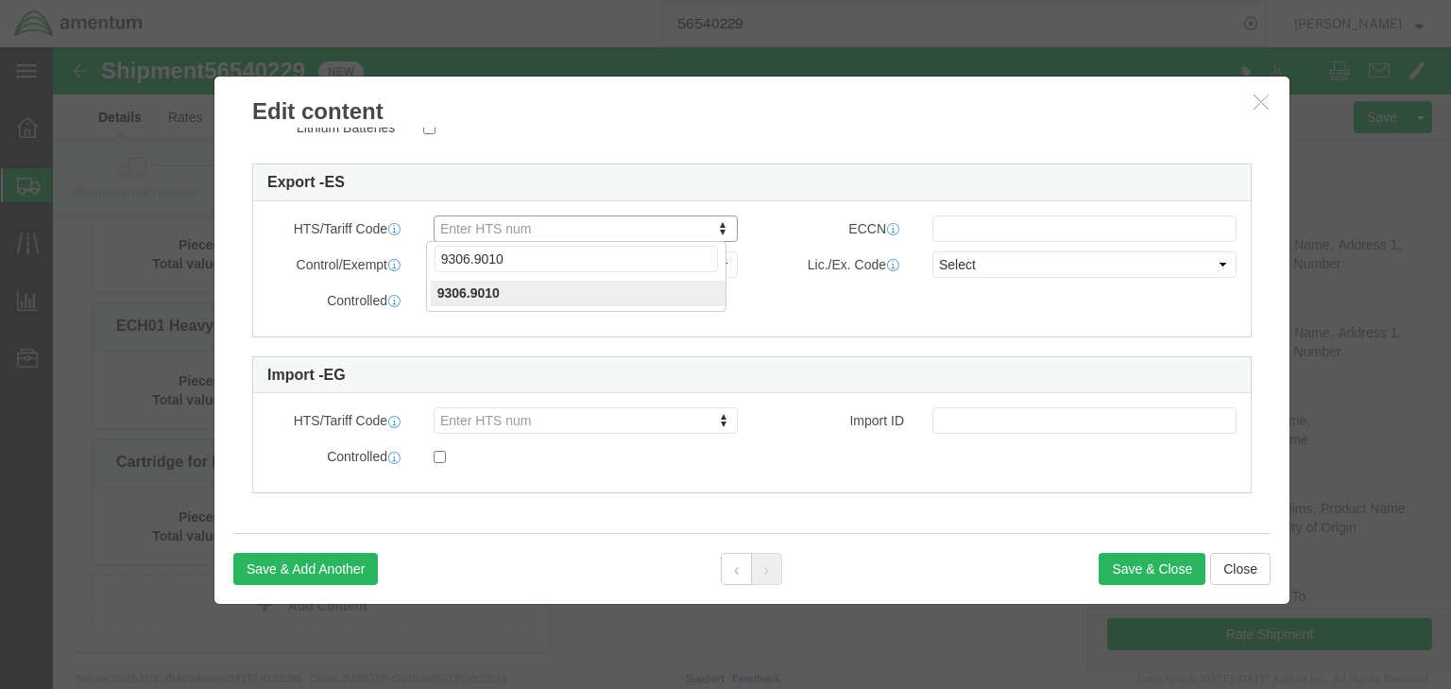
type input "9306.9010"
click input "text"
type input "ML04.a"
click select "Select ATF BIS DEA EPA FDA FTR ITAR OFAC Other (OPA)"
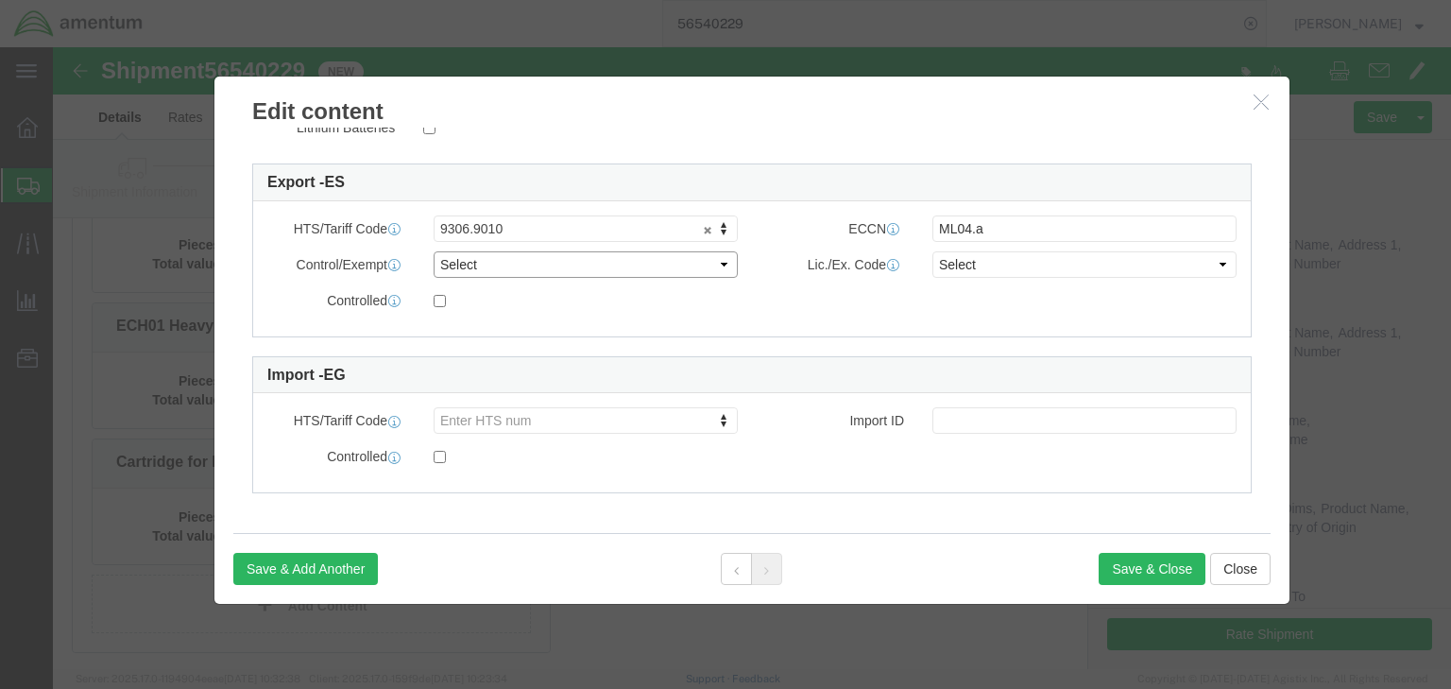
select select "ITAR"
click select "Select ATF BIS DEA EPA FDA FTR ITAR OFAC Other (OPA)"
click select "Select 123.11B 123.12 123.13 123.16B1 123.16B2 123.16B3 123.16B4 123.16B5 123.1…"
select select "126.4B"
click select "Select 123.11B 123.12 123.13 123.16B1 123.16B2 123.16B3 123.16B4 123.16B5 123.1…"
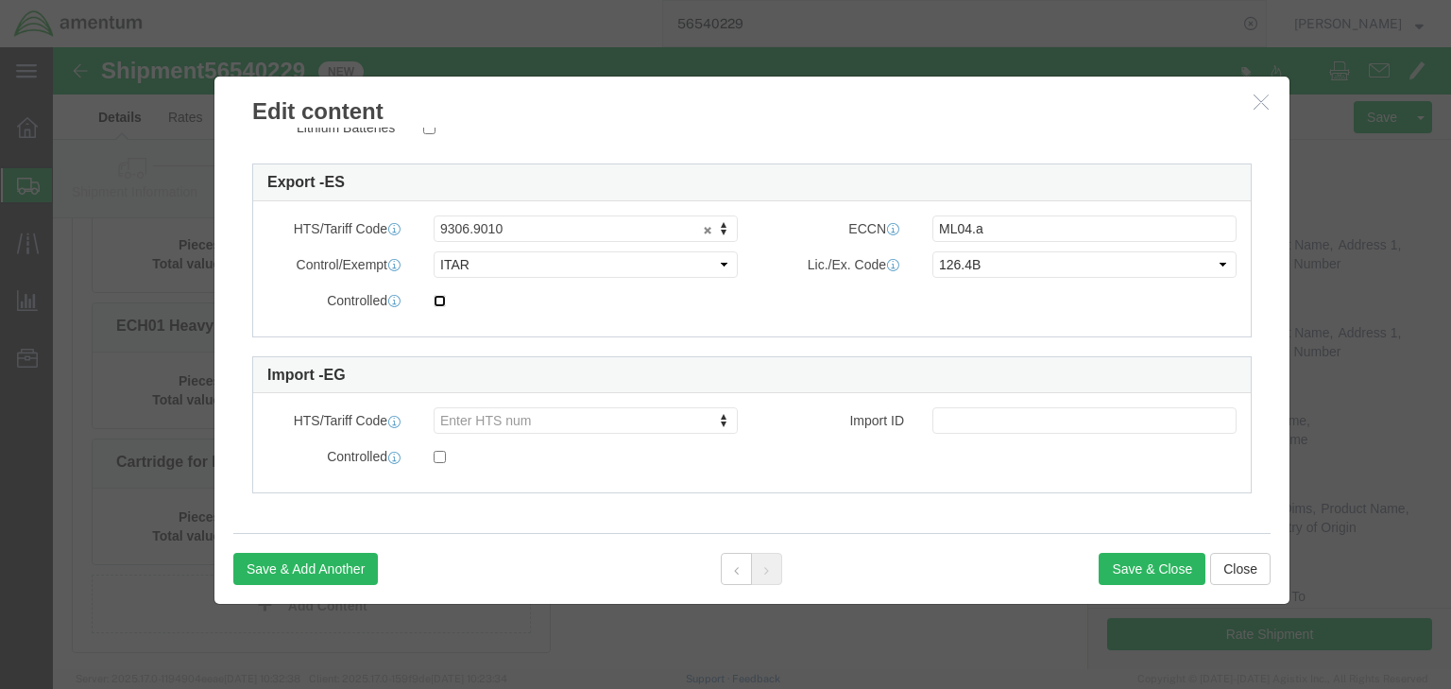
click input "checkbox"
checkbox input "true"
click button "Save & Close"
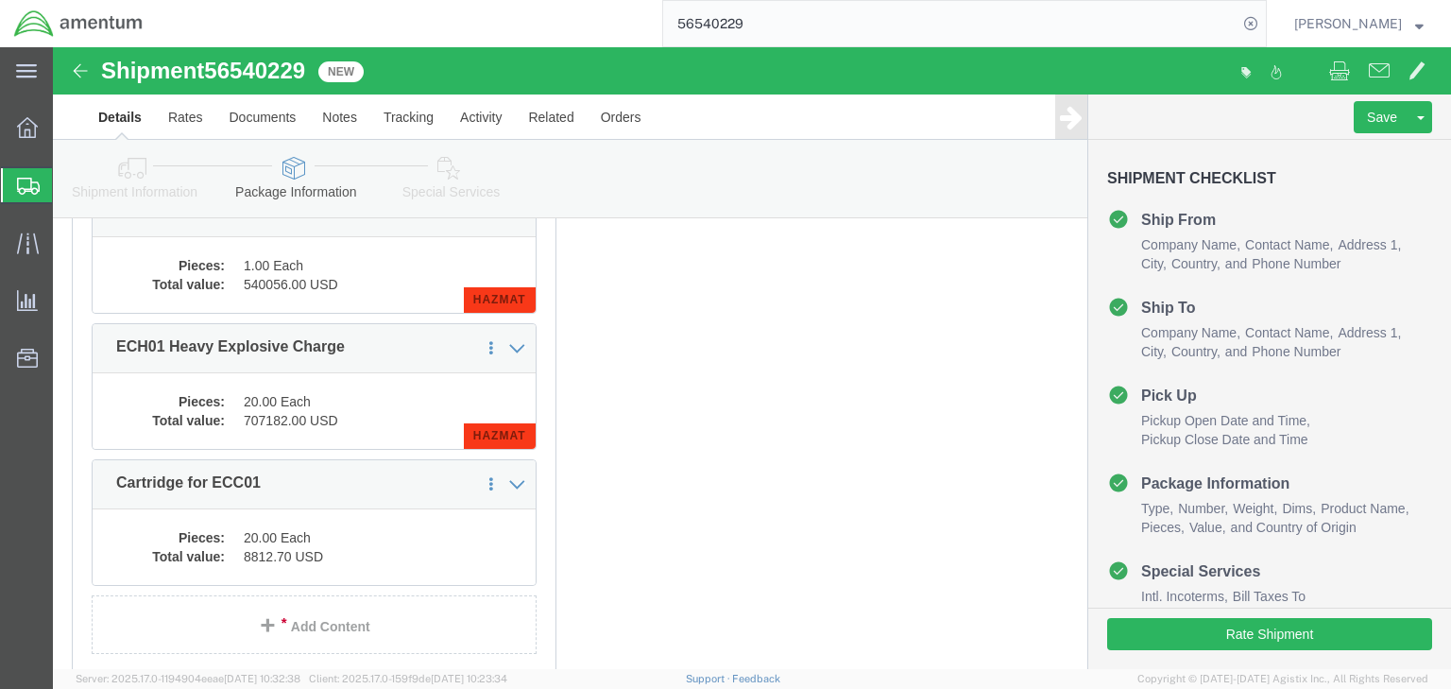
scroll to position [378, 0]
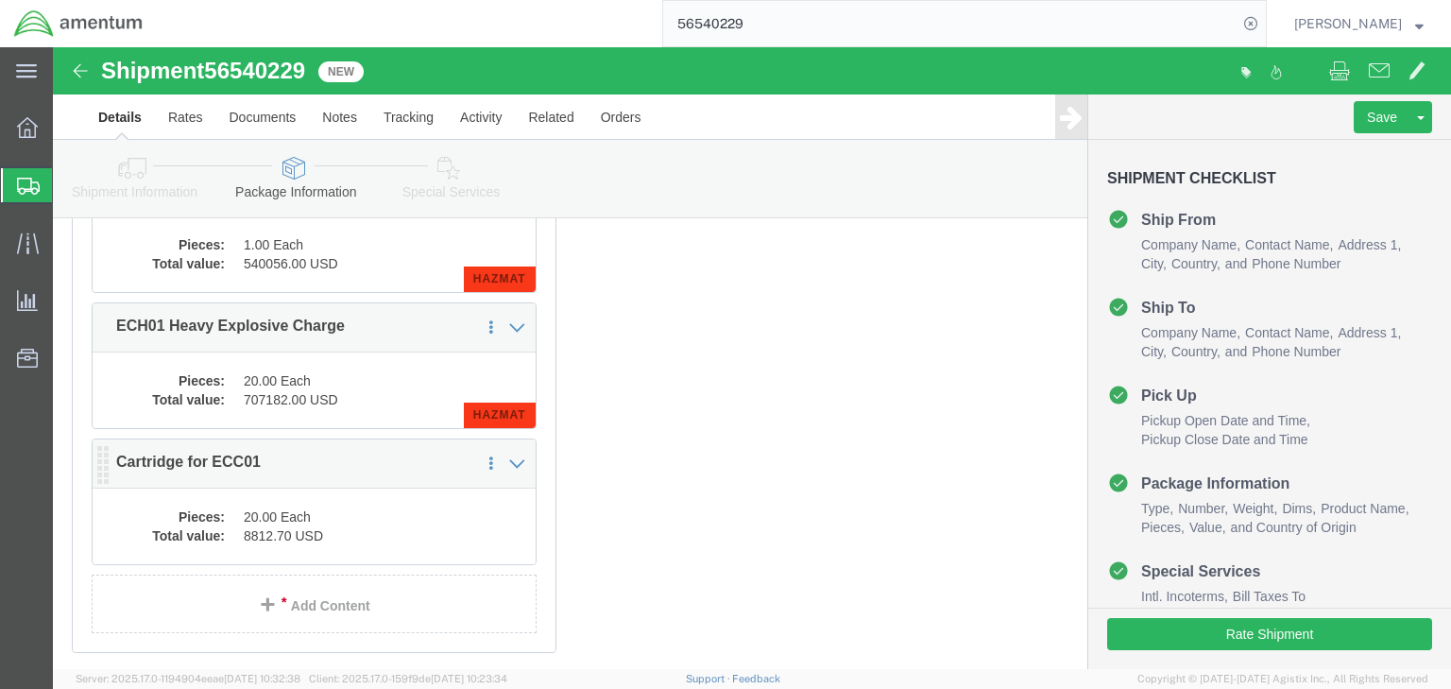
click dd "8812.70 USD"
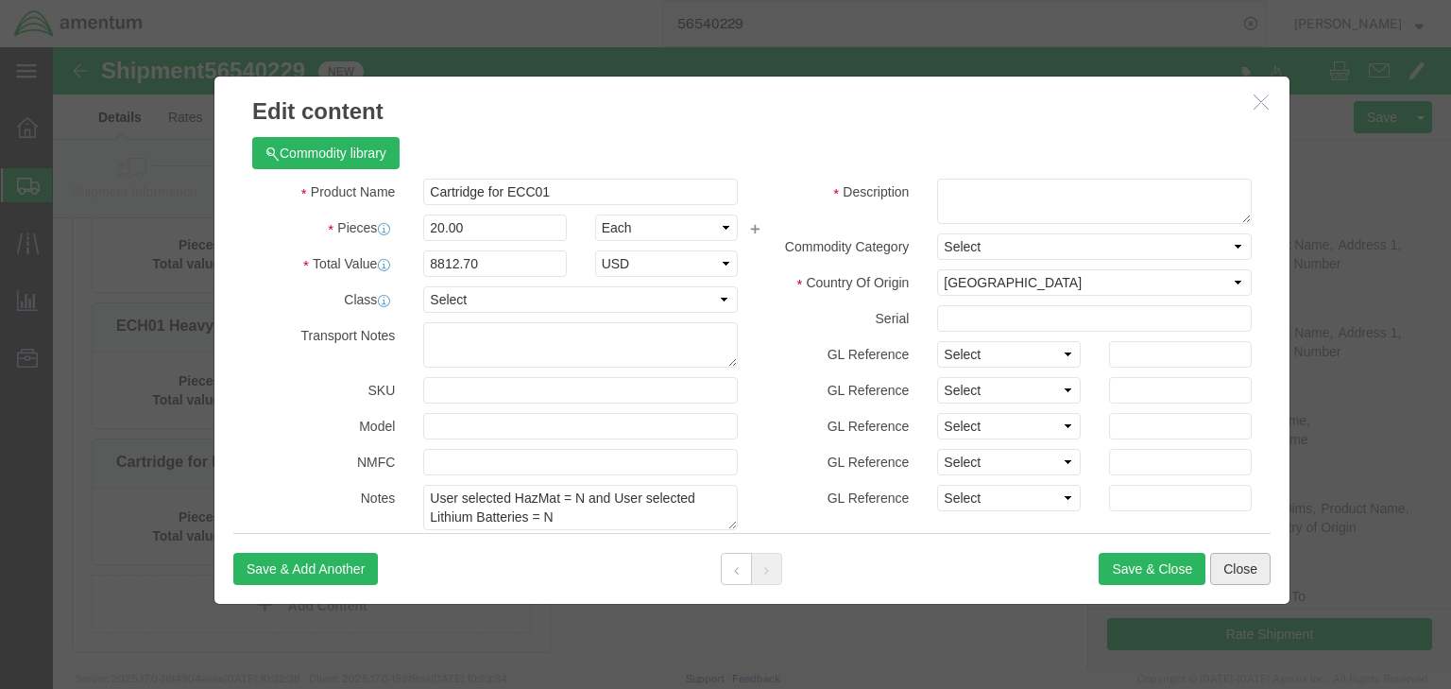
click button "Close"
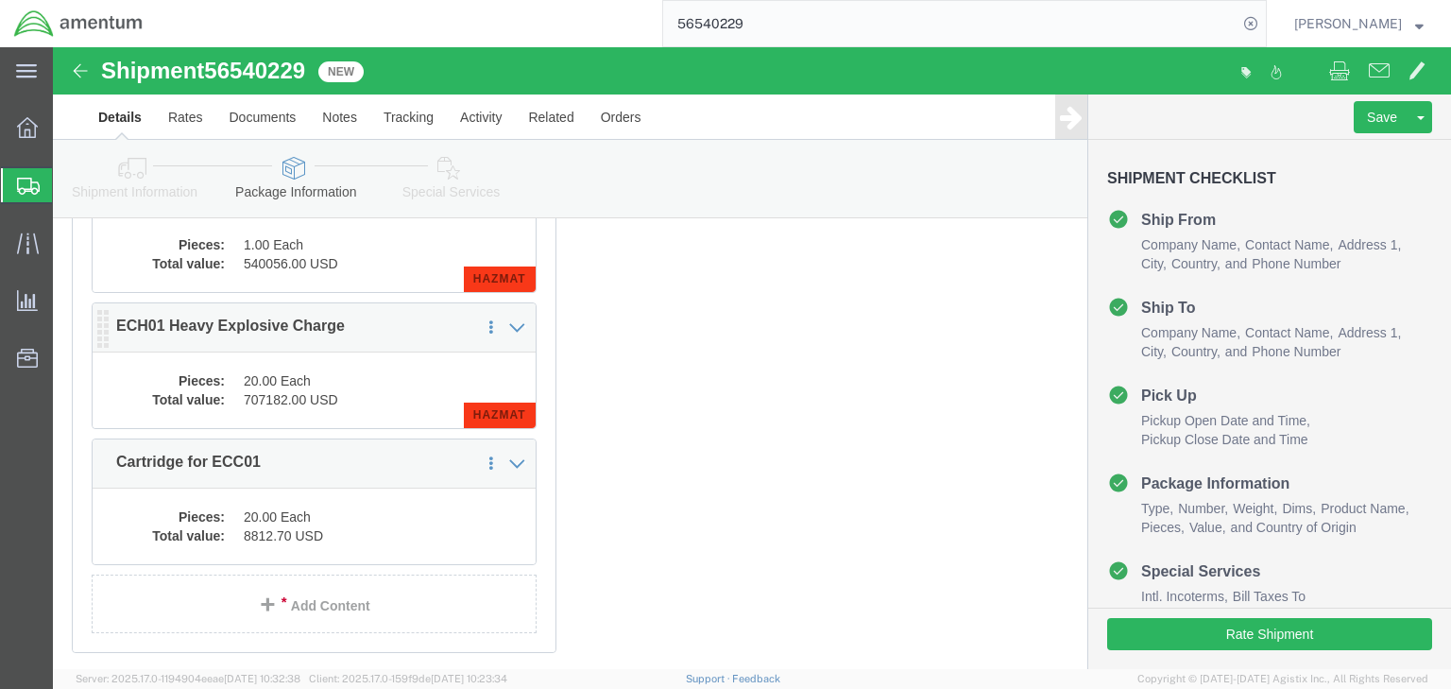
click dd "20.00 Each"
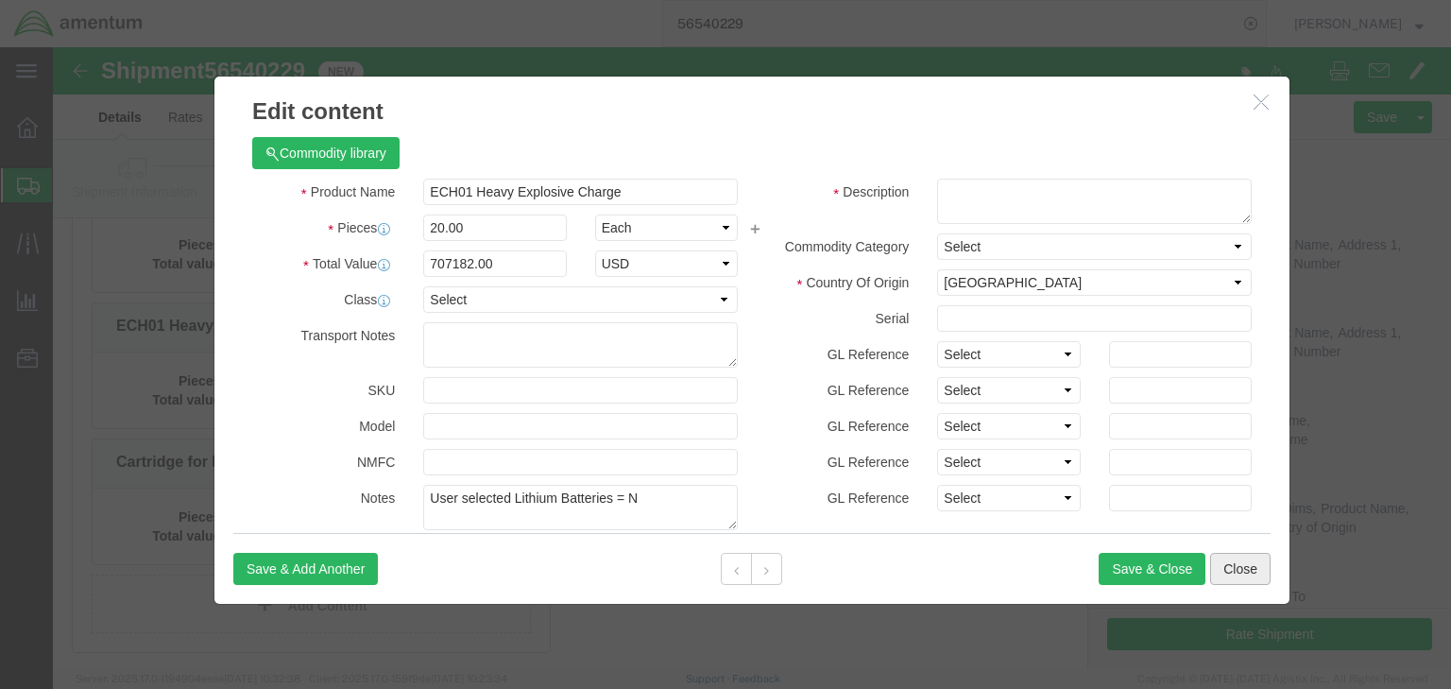
click button "Close"
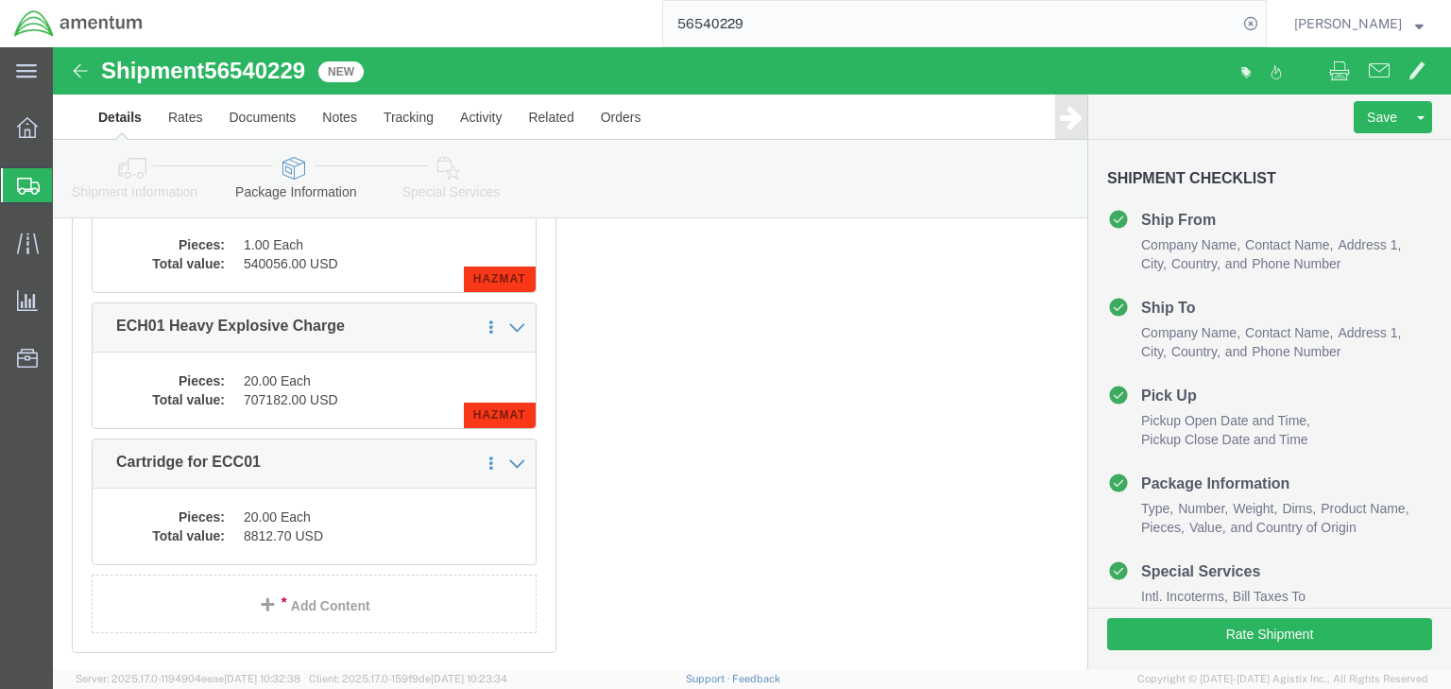
click icon
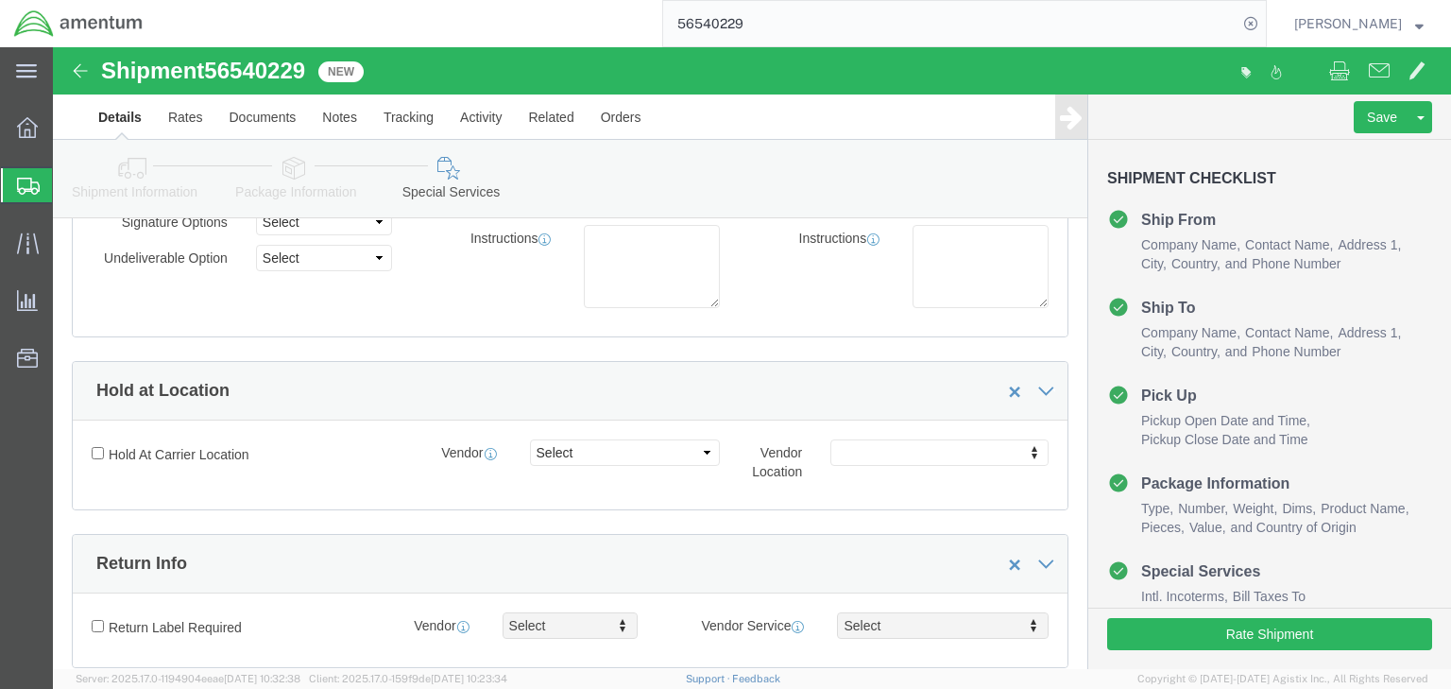
scroll to position [158, 0]
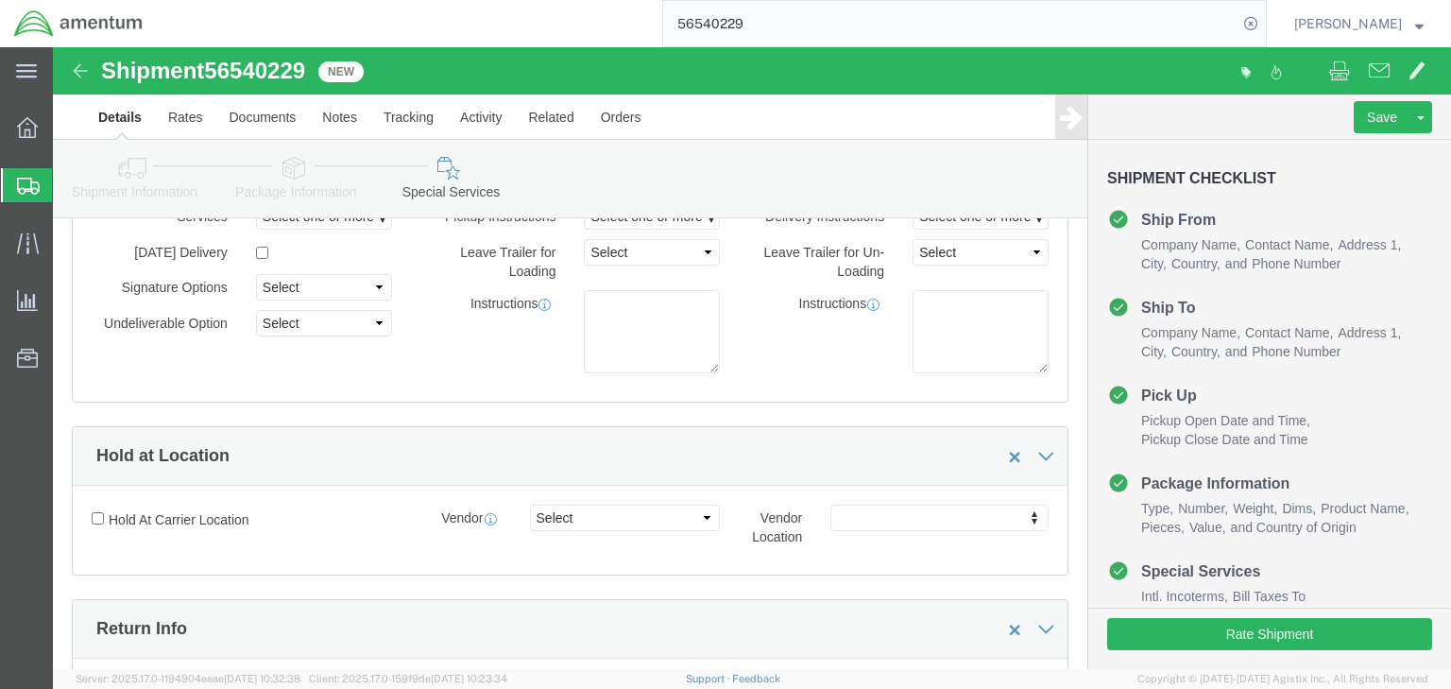
click icon
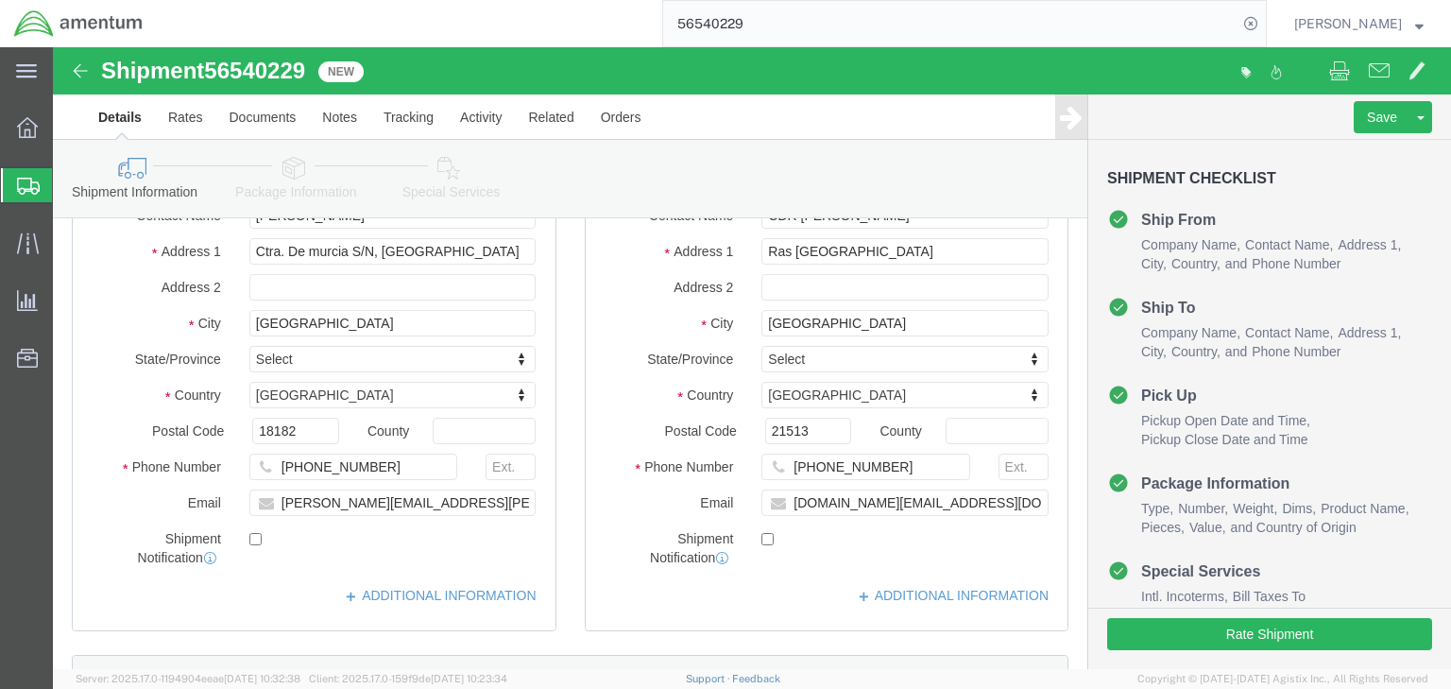
scroll to position [227, 0]
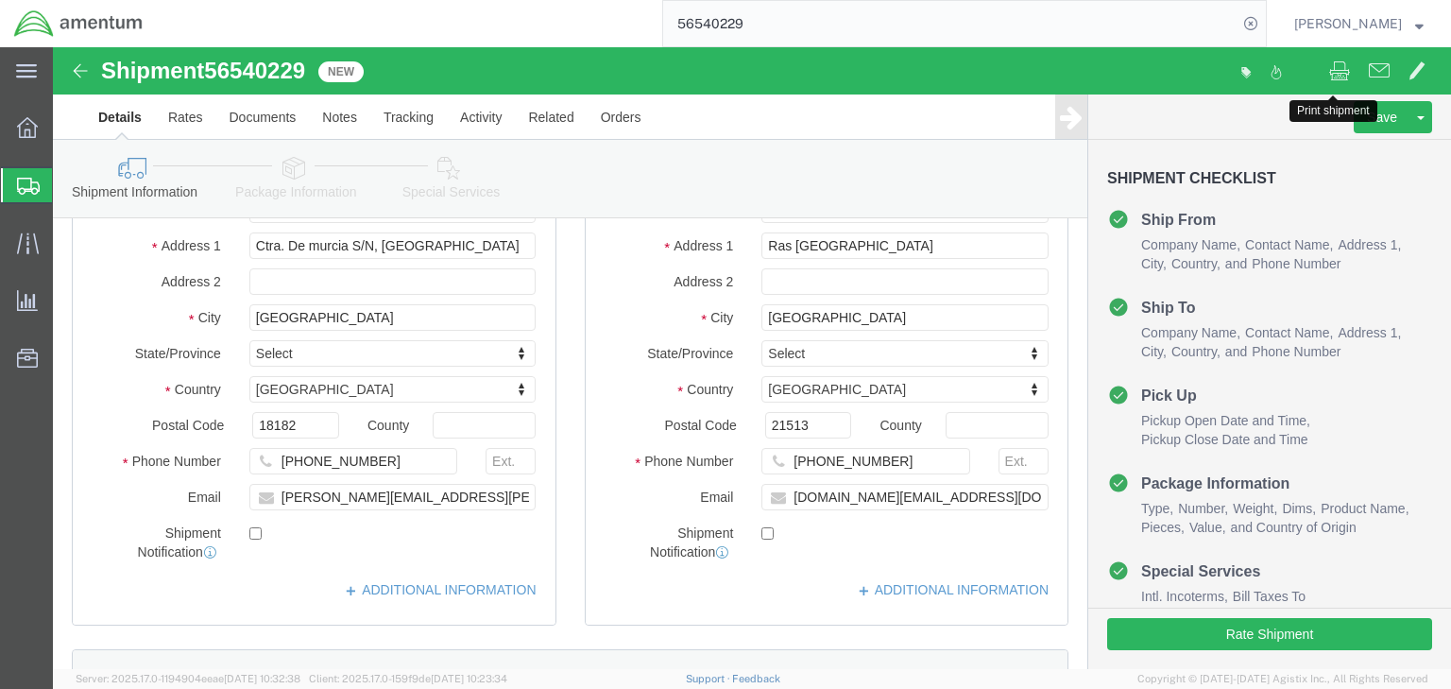
click span
click at [67, 178] on span "Shipments" at bounding box center [59, 185] width 15 height 38
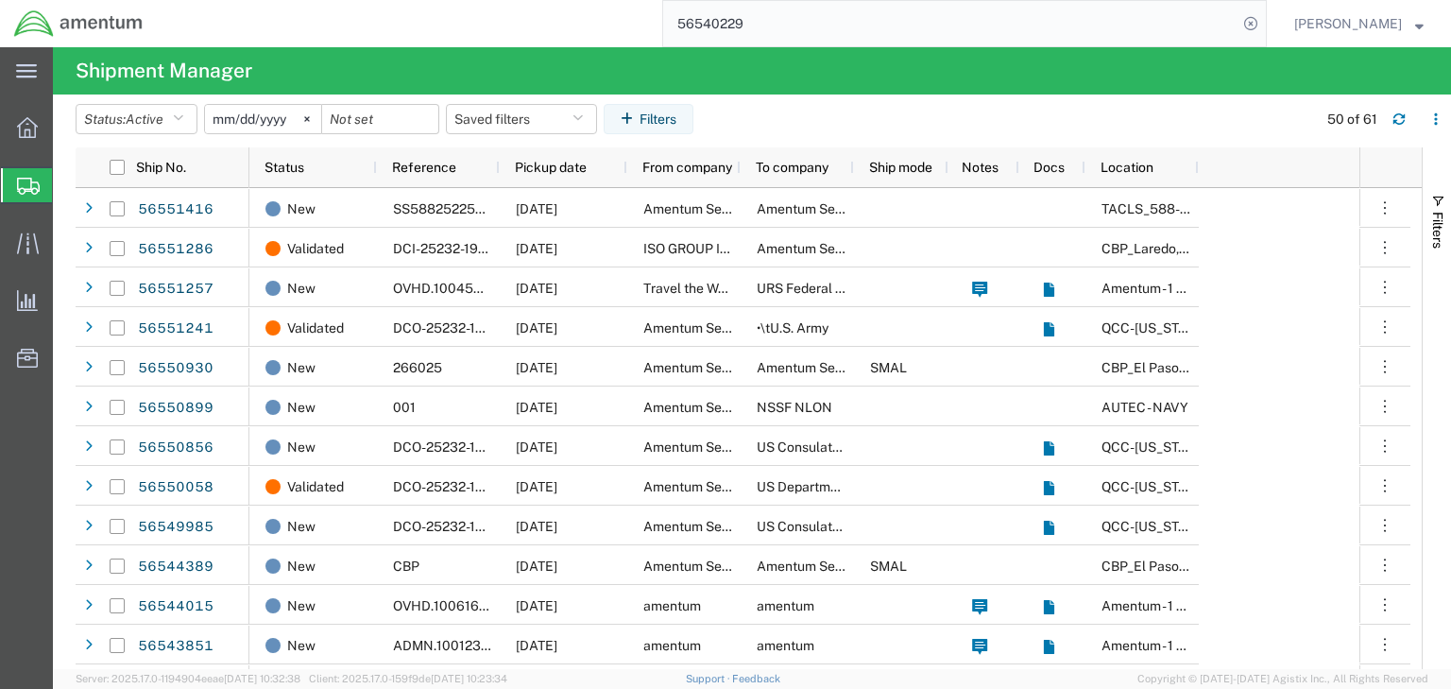
click at [857, 33] on input "56540229" at bounding box center [950, 23] width 574 height 45
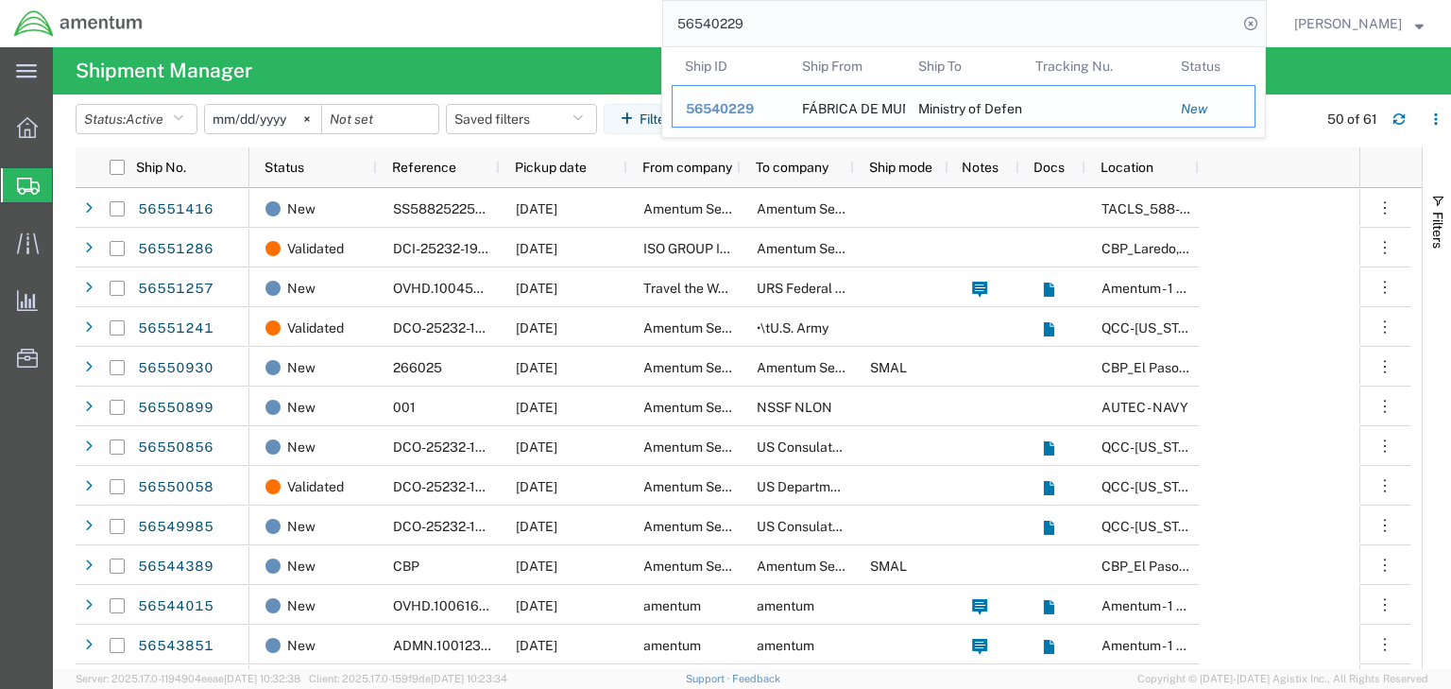
click at [754, 105] on span "56540229" at bounding box center [720, 108] width 68 height 15
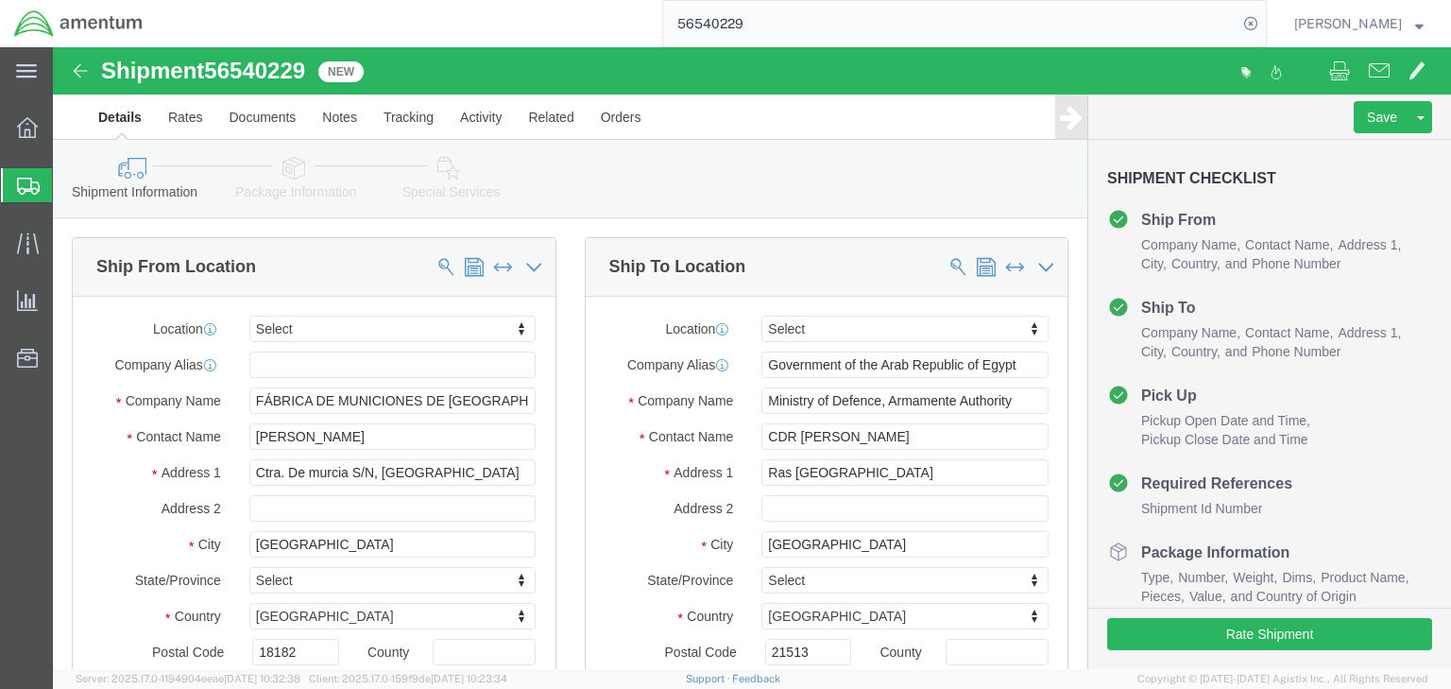
select select
drag, startPoint x: 294, startPoint y: 174, endPoint x: 241, endPoint y: 127, distance: 70.9
click icon
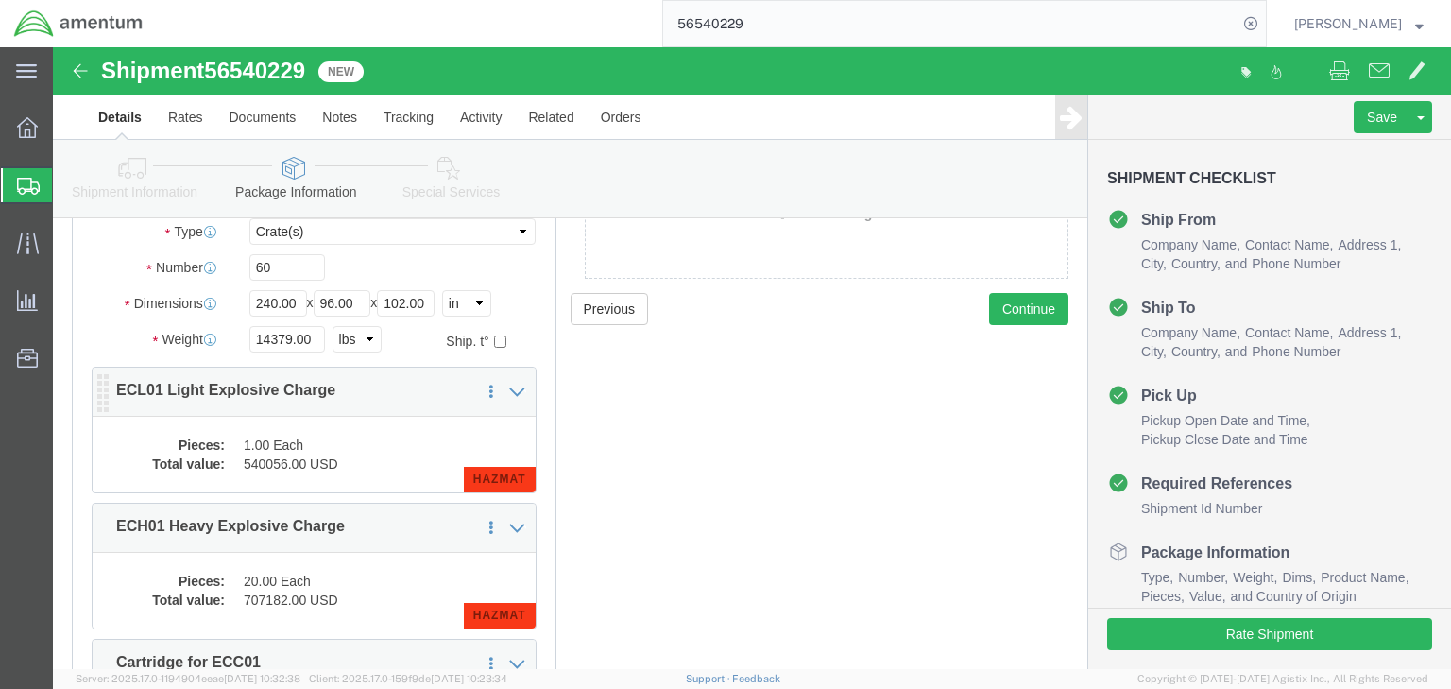
scroll to position [227, 0]
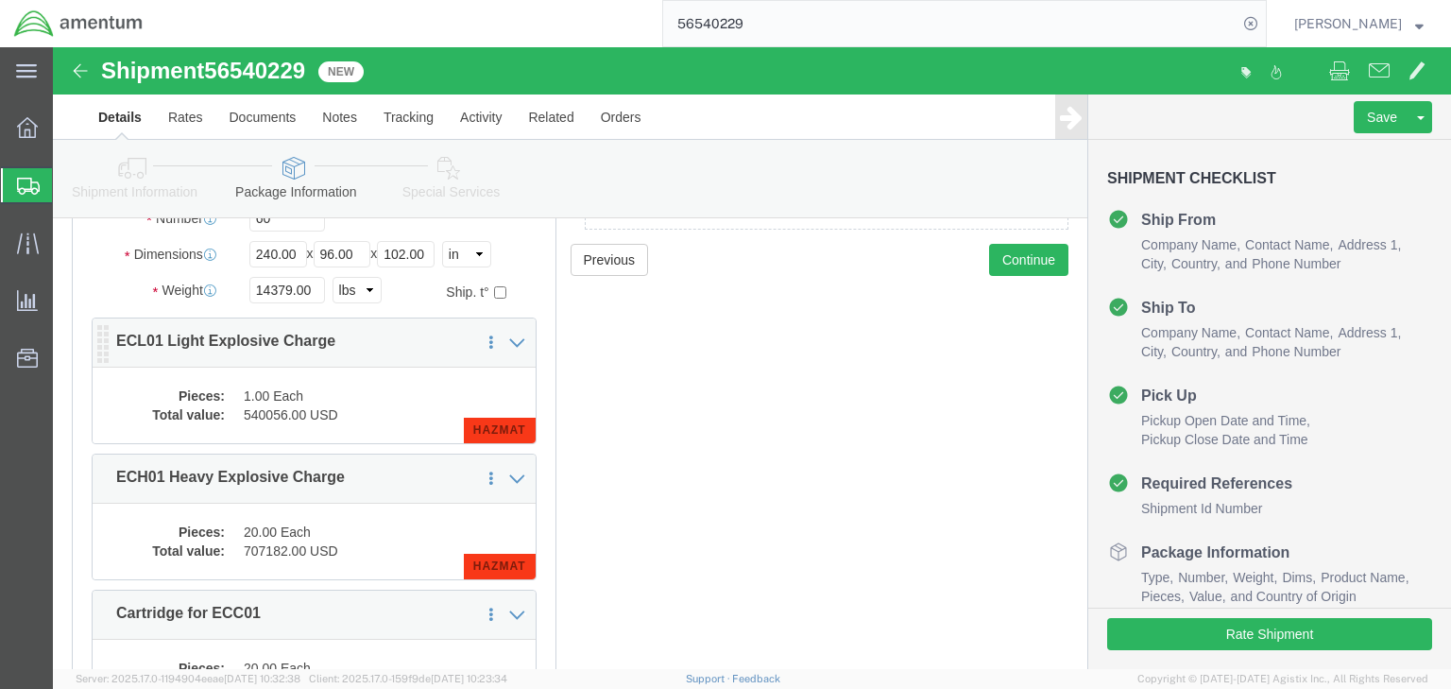
click dd "540056.00 USD"
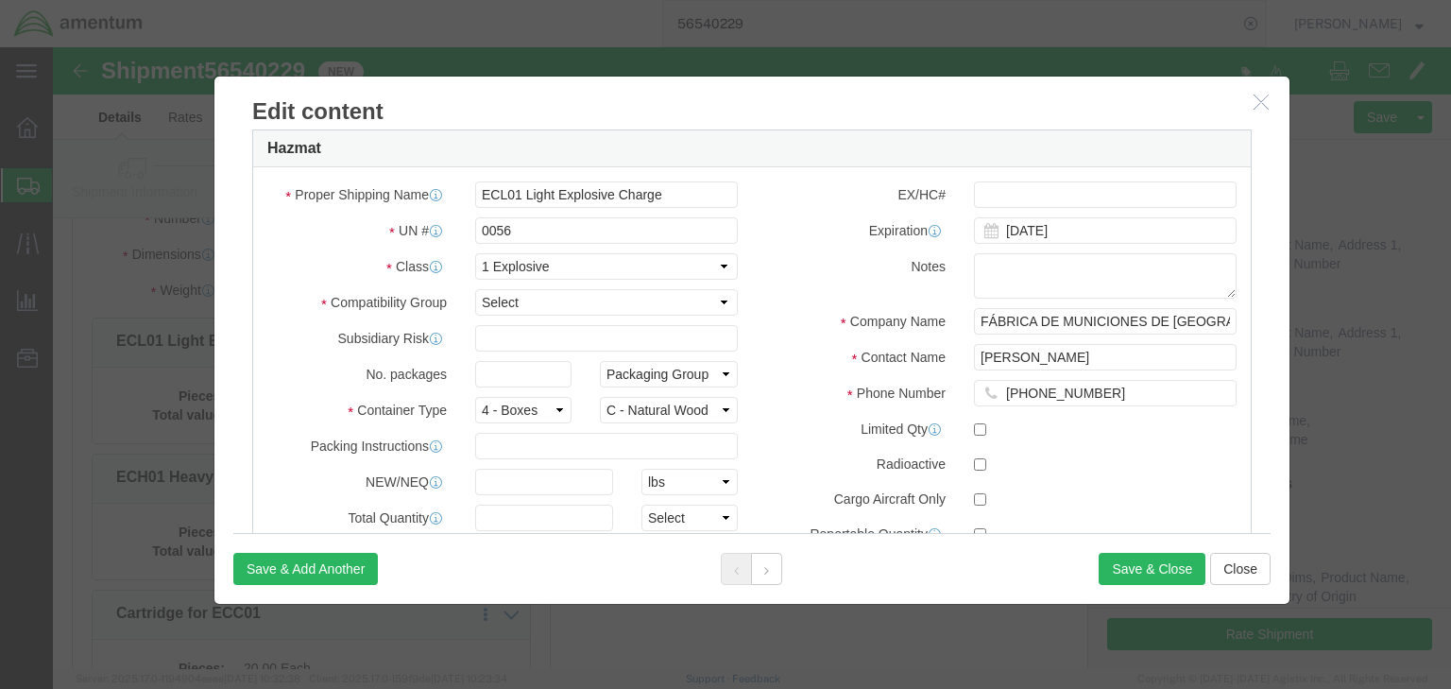
scroll to position [983, 0]
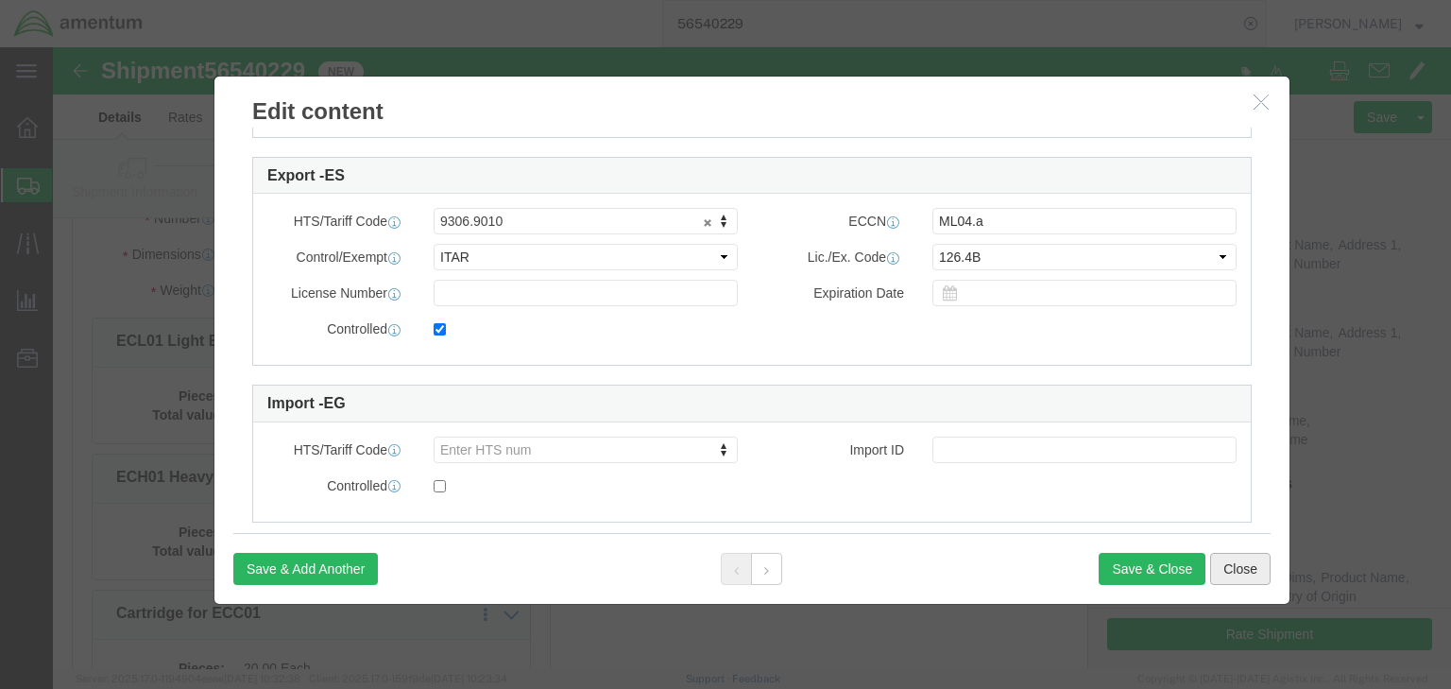
click button "Close"
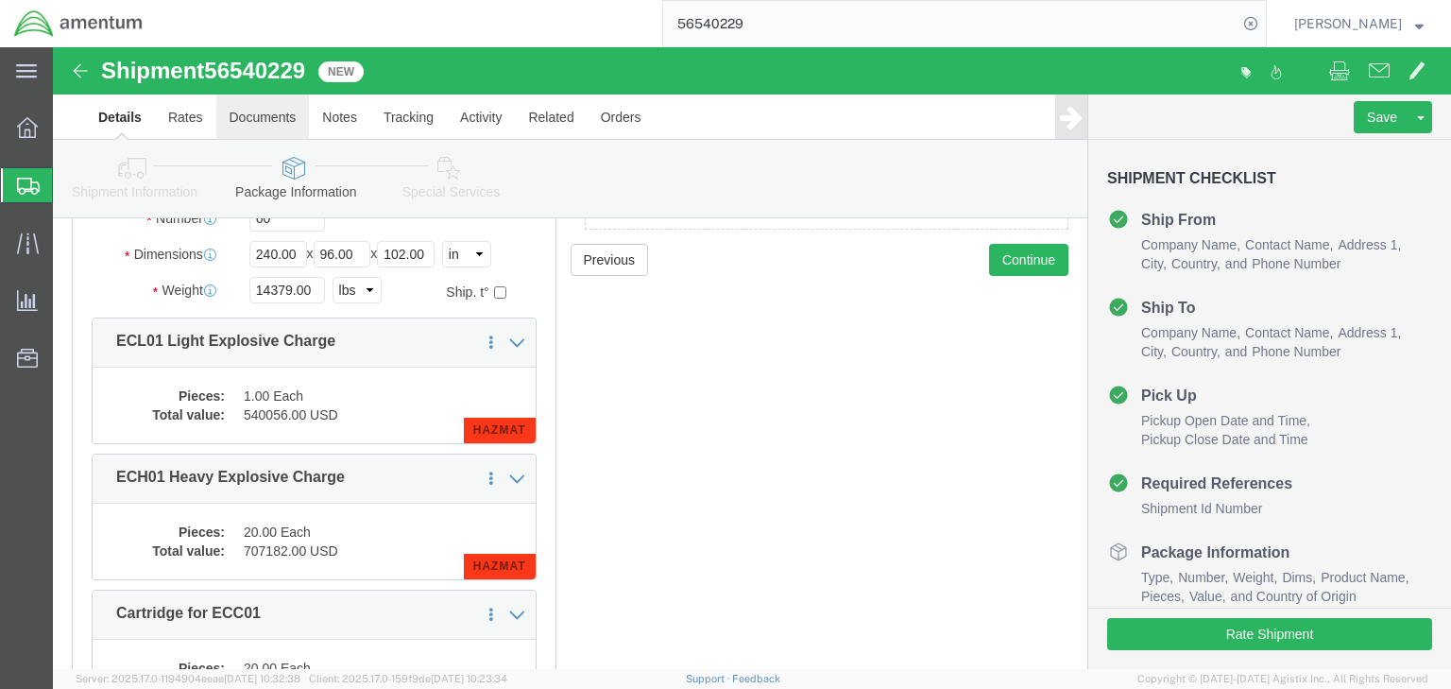
click link "Documents"
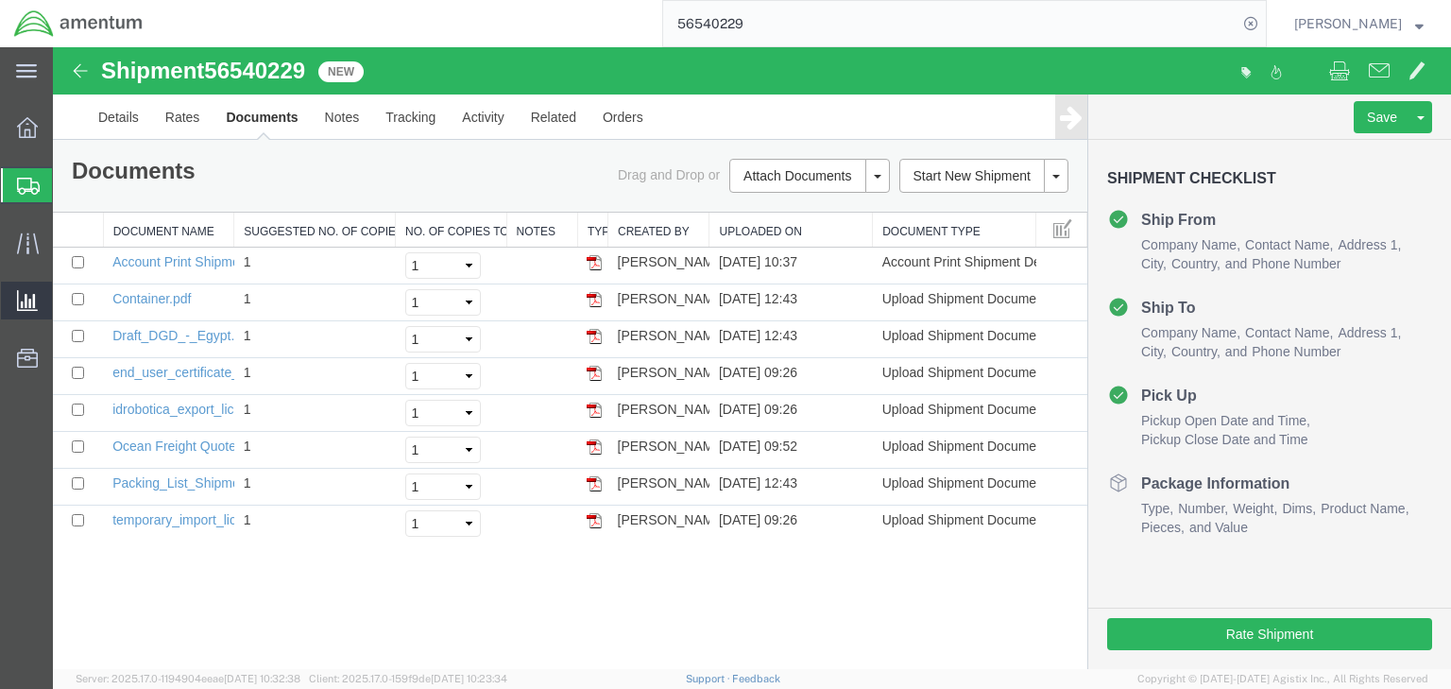
drag, startPoint x: 95, startPoint y: 185, endPoint x: 12, endPoint y: 297, distance: 139.1
click at [67, 185] on span "Shipments" at bounding box center [59, 185] width 15 height 38
